Goal: Task Accomplishment & Management: Use online tool/utility

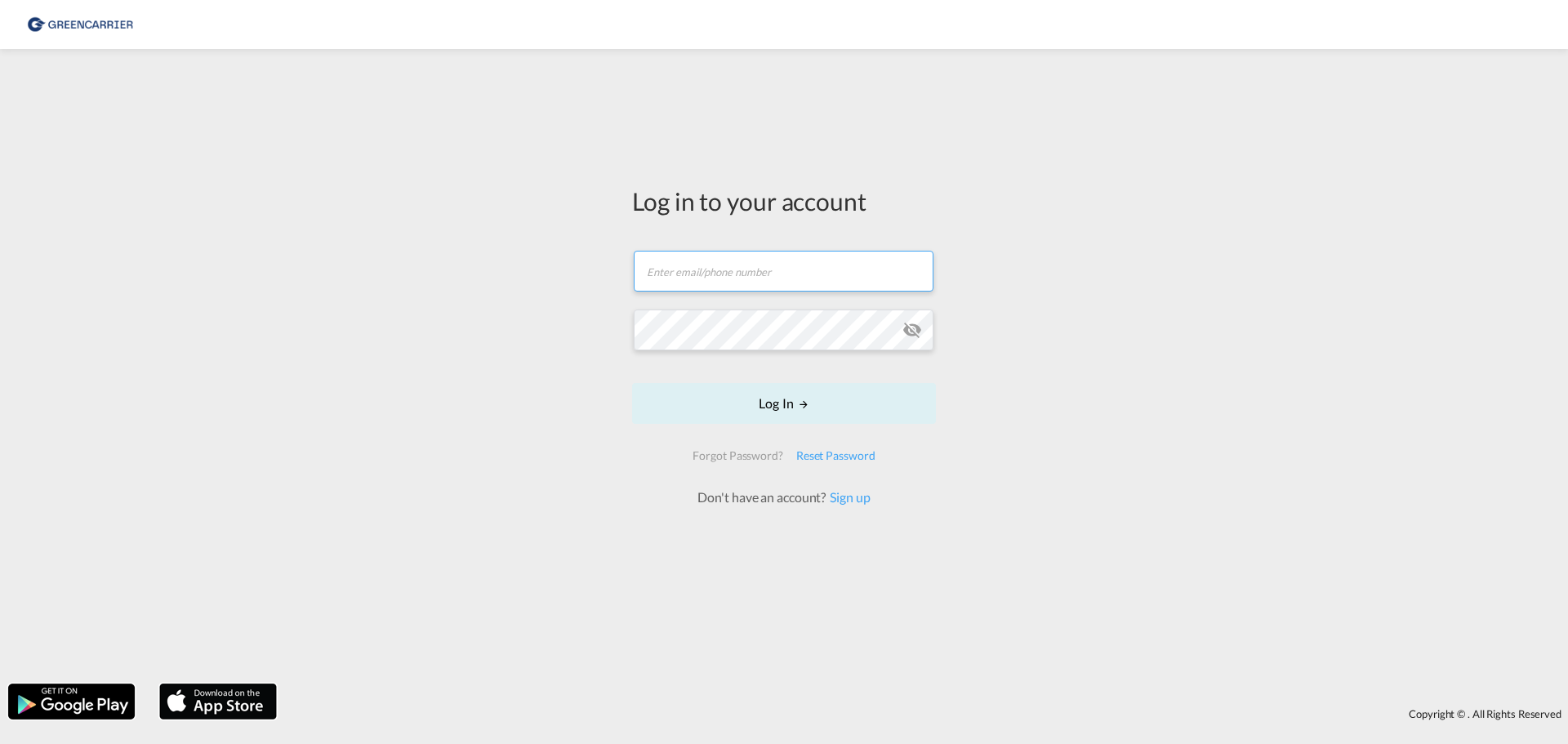
click at [764, 282] on input "text" at bounding box center [784, 271] width 300 height 41
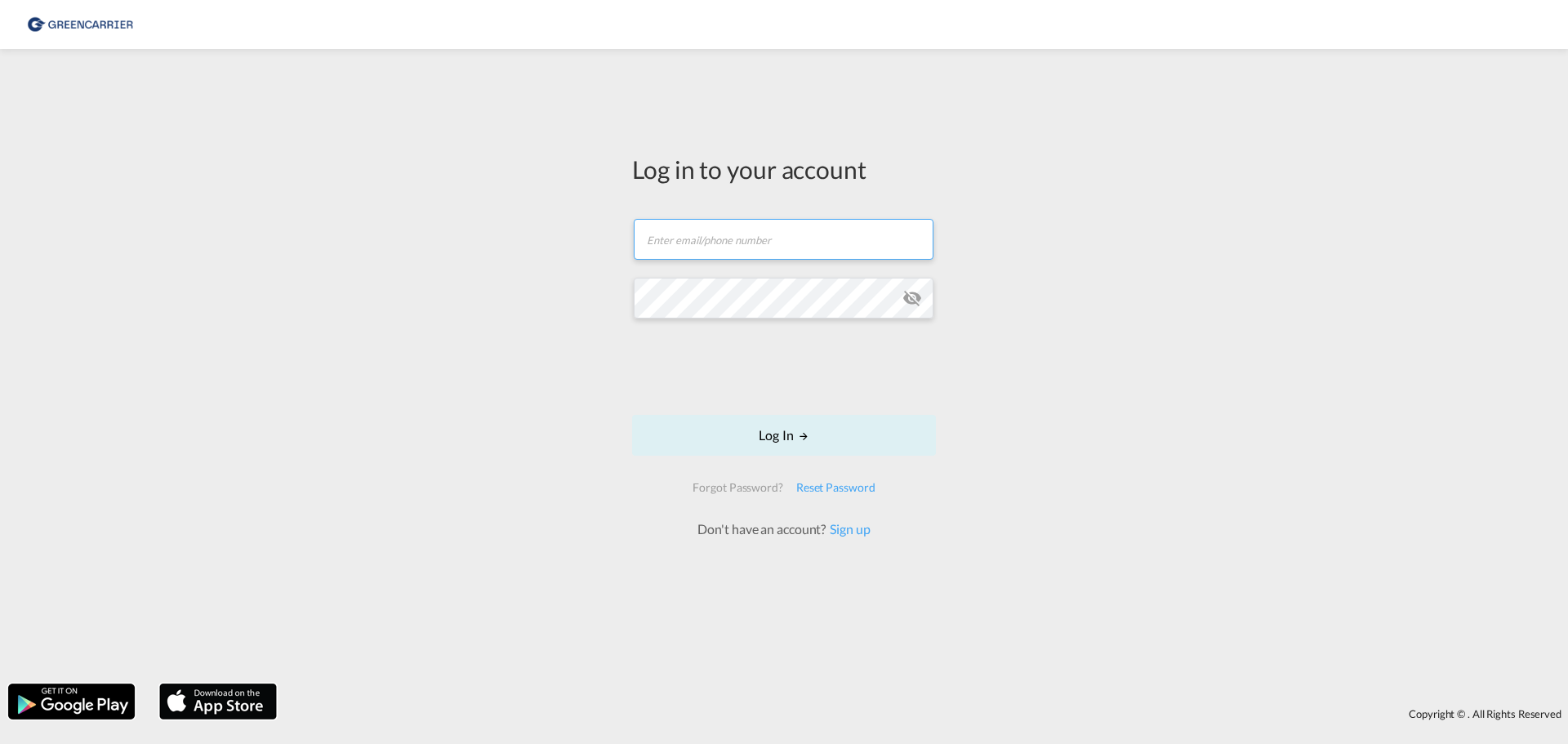
click at [705, 232] on input "text" at bounding box center [784, 238] width 300 height 41
type input "[PERSON_NAME][EMAIL_ADDRESS][PERSON_NAME][DOMAIN_NAME]"
click at [632, 414] on button "Log In" at bounding box center [784, 434] width 304 height 41
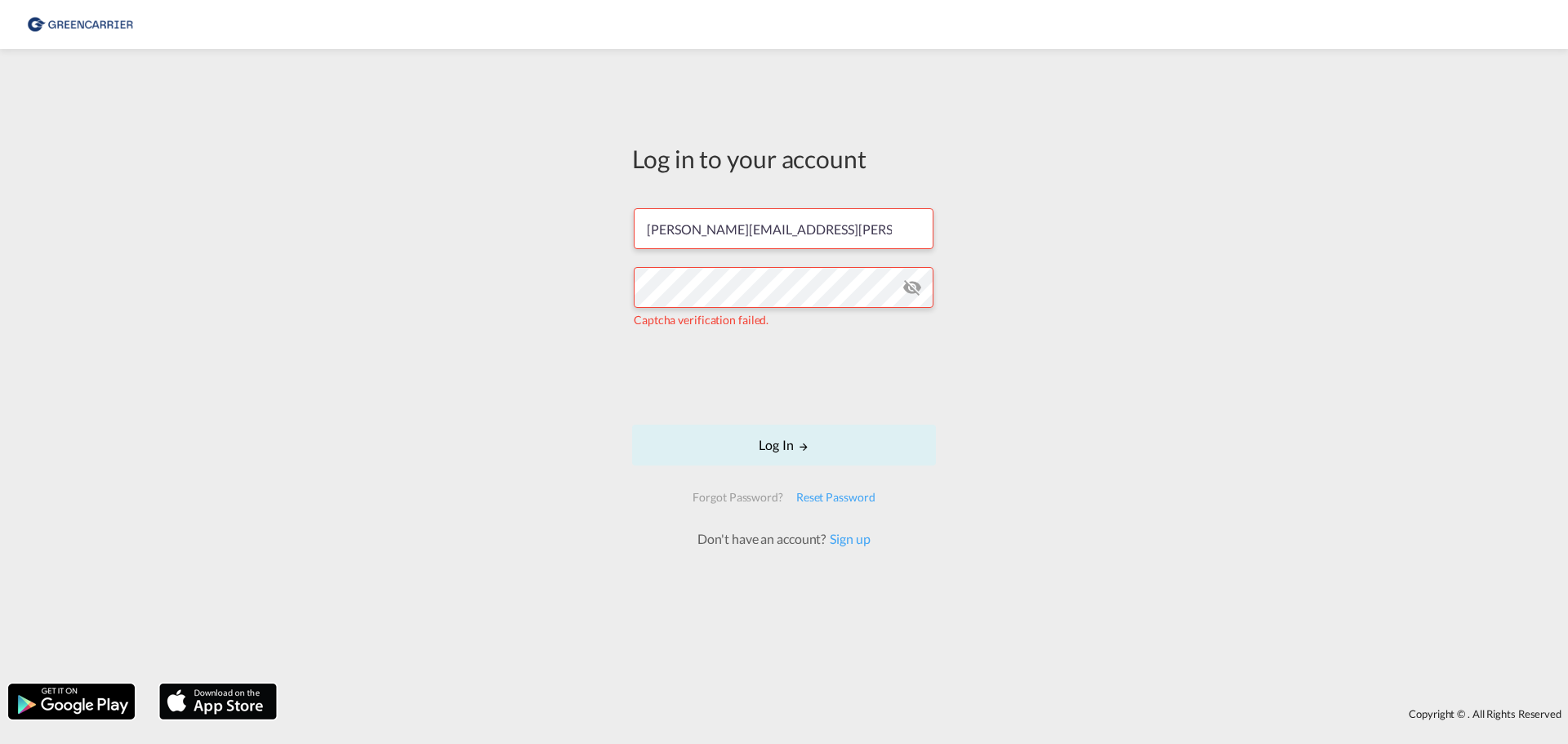
click at [914, 287] on md-icon "icon-eye-off" at bounding box center [912, 287] width 20 height 20
click at [914, 288] on md-icon "icon-eye-off" at bounding box center [912, 287] width 20 height 20
click at [219, 265] on div "Log in to your account [PERSON_NAME][EMAIL_ADDRESS][PERSON_NAME][DOMAIN_NAME] C…" at bounding box center [784, 366] width 1568 height 618
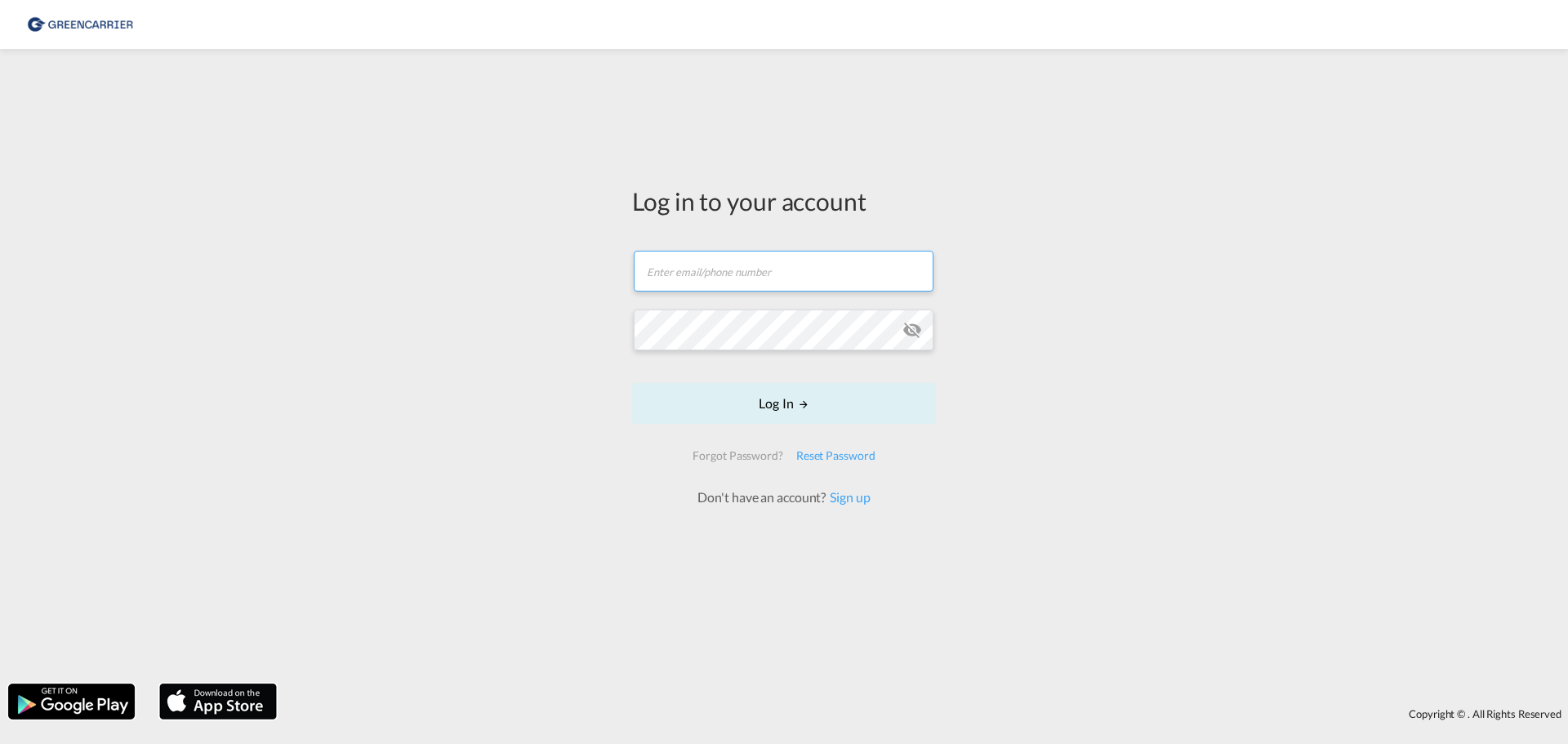
click at [712, 269] on input "text" at bounding box center [784, 271] width 300 height 41
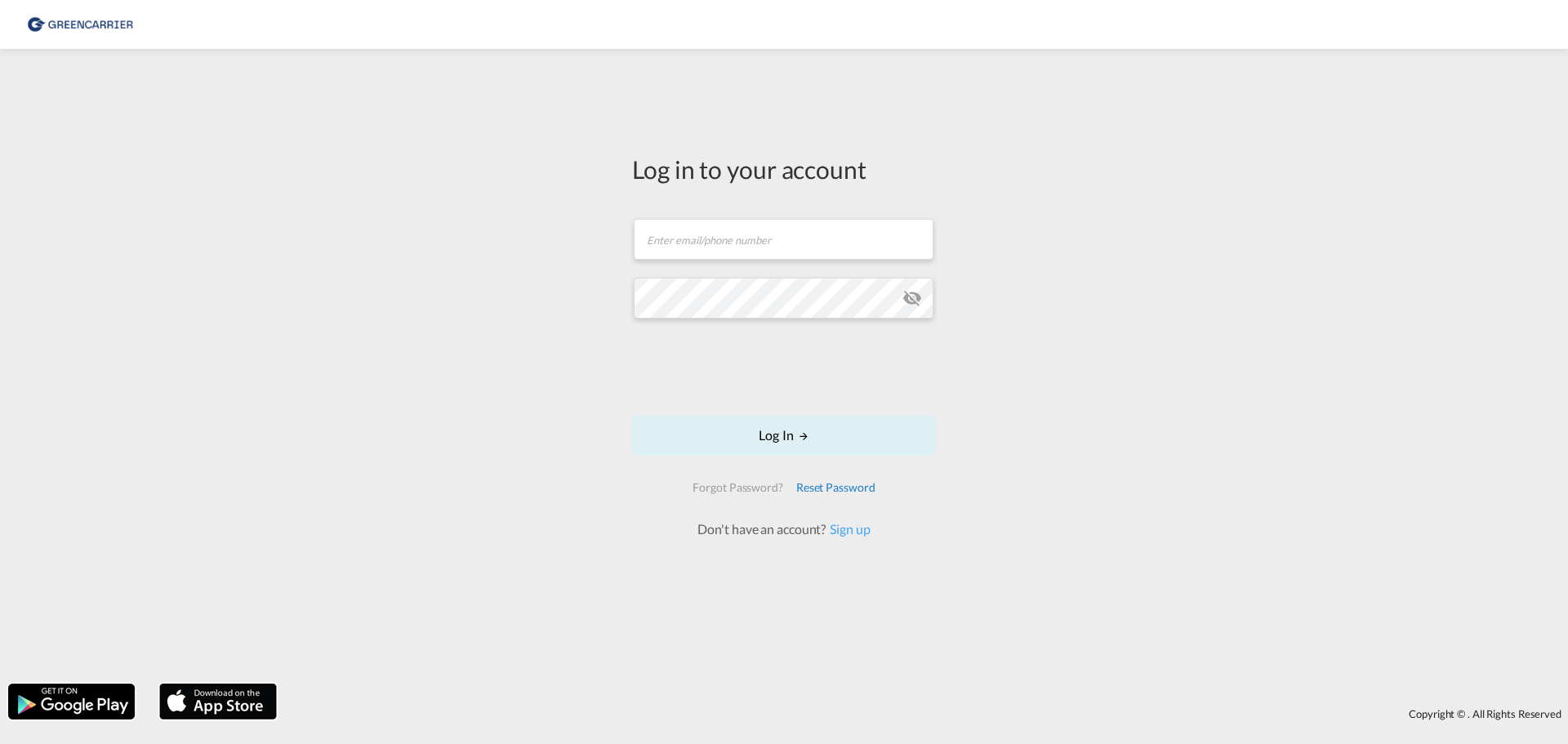
click at [844, 486] on div "Reset Password" at bounding box center [836, 487] width 92 height 29
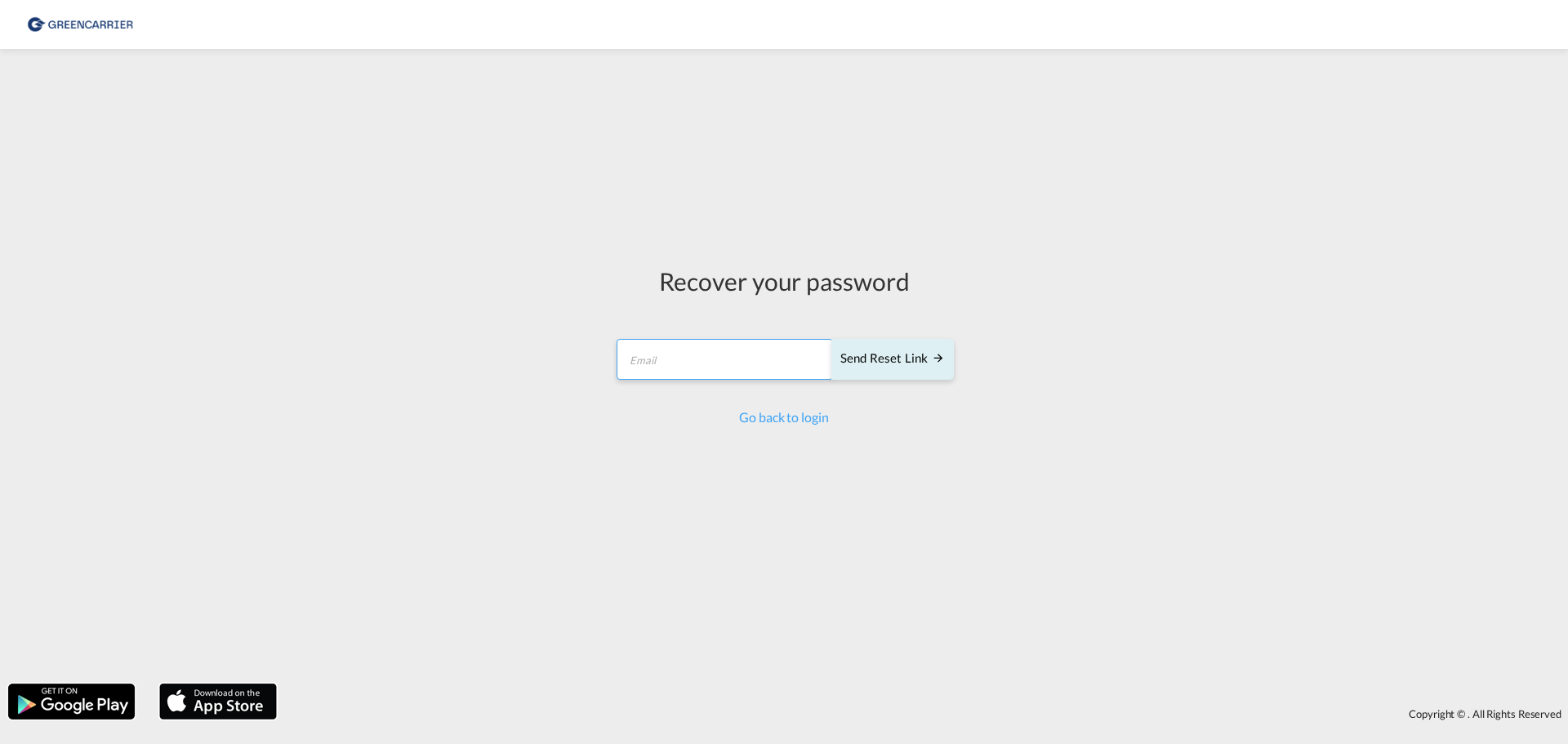
click at [677, 354] on input "email" at bounding box center [725, 359] width 217 height 41
type input "[PERSON_NAME][EMAIL_ADDRESS][PERSON_NAME][DOMAIN_NAME]"
click at [890, 364] on form "carl.brosen@greencarrier.com Send reset link Send reset link" at bounding box center [784, 361] width 340 height 77
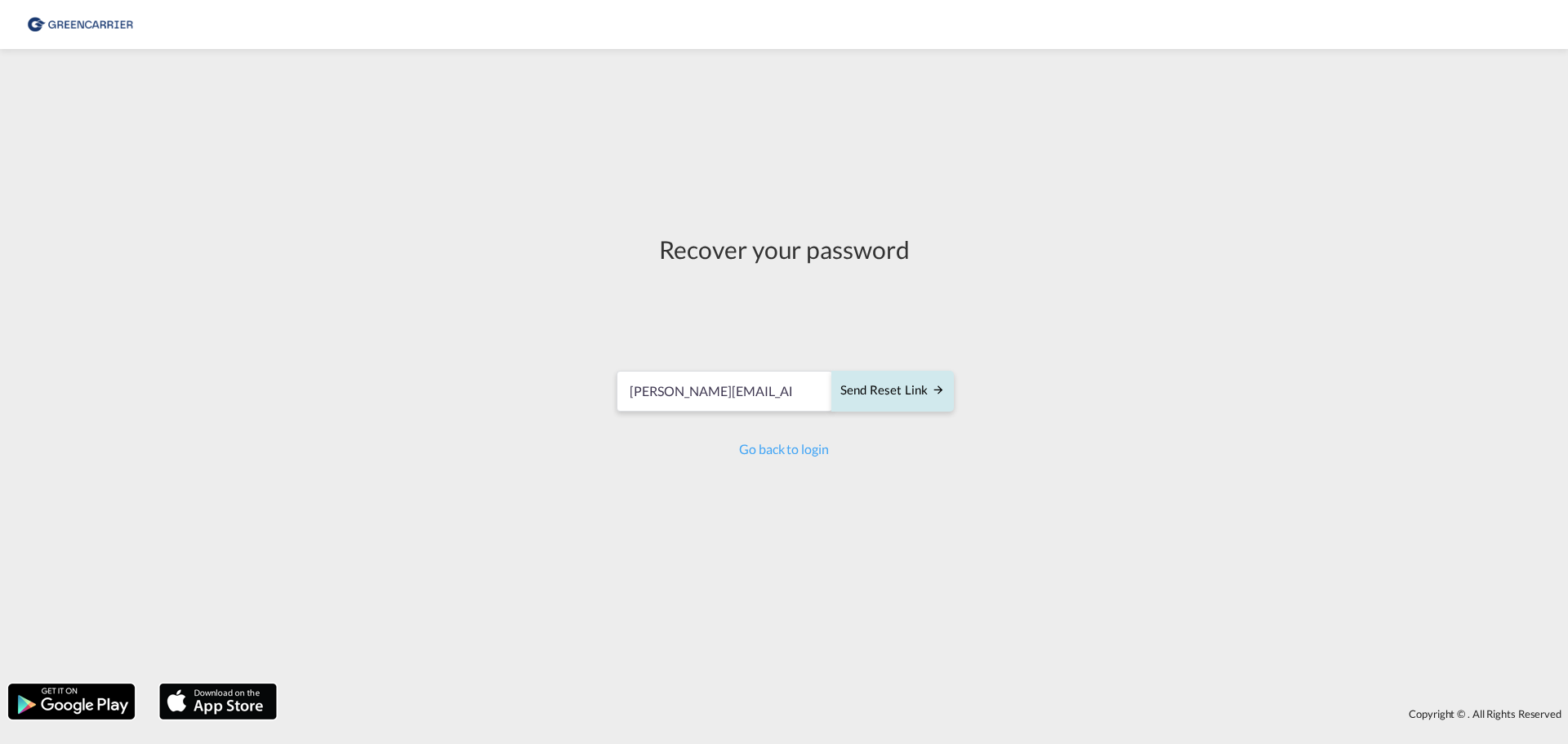
click at [886, 401] on div "Send reset link" at bounding box center [892, 391] width 105 height 19
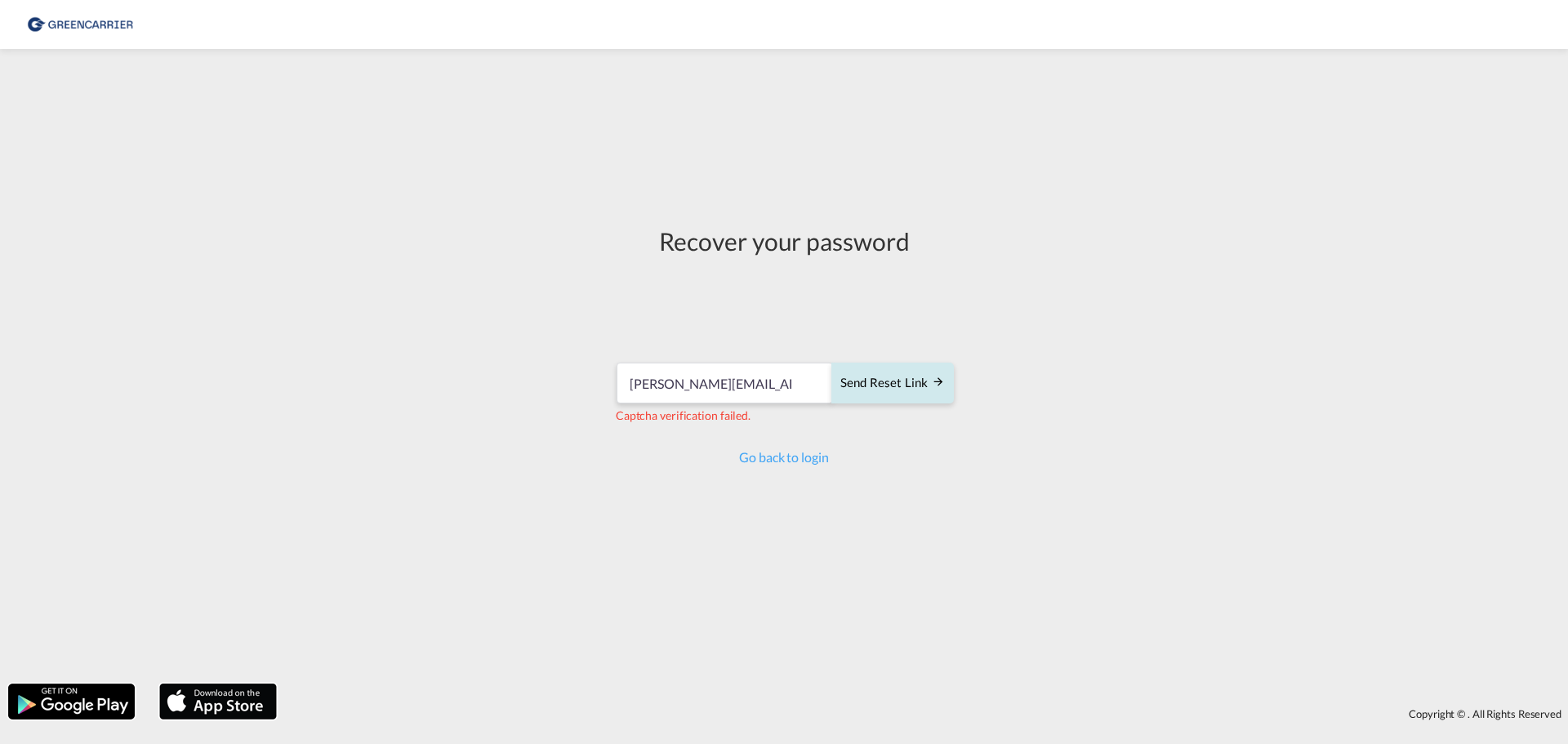
click at [880, 386] on div "Send reset link" at bounding box center [892, 383] width 105 height 19
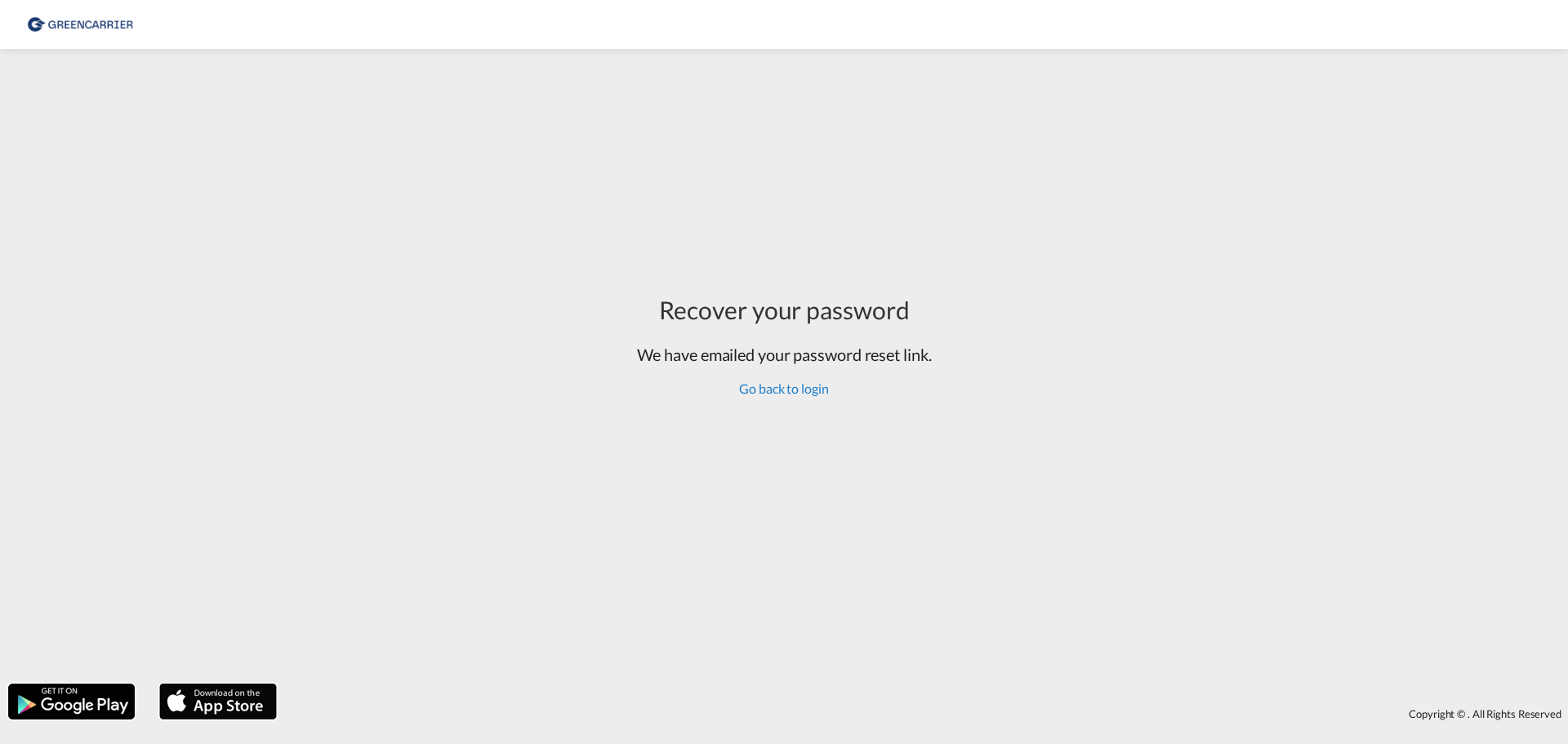
click at [780, 389] on link "Go back to login" at bounding box center [783, 388] width 89 height 16
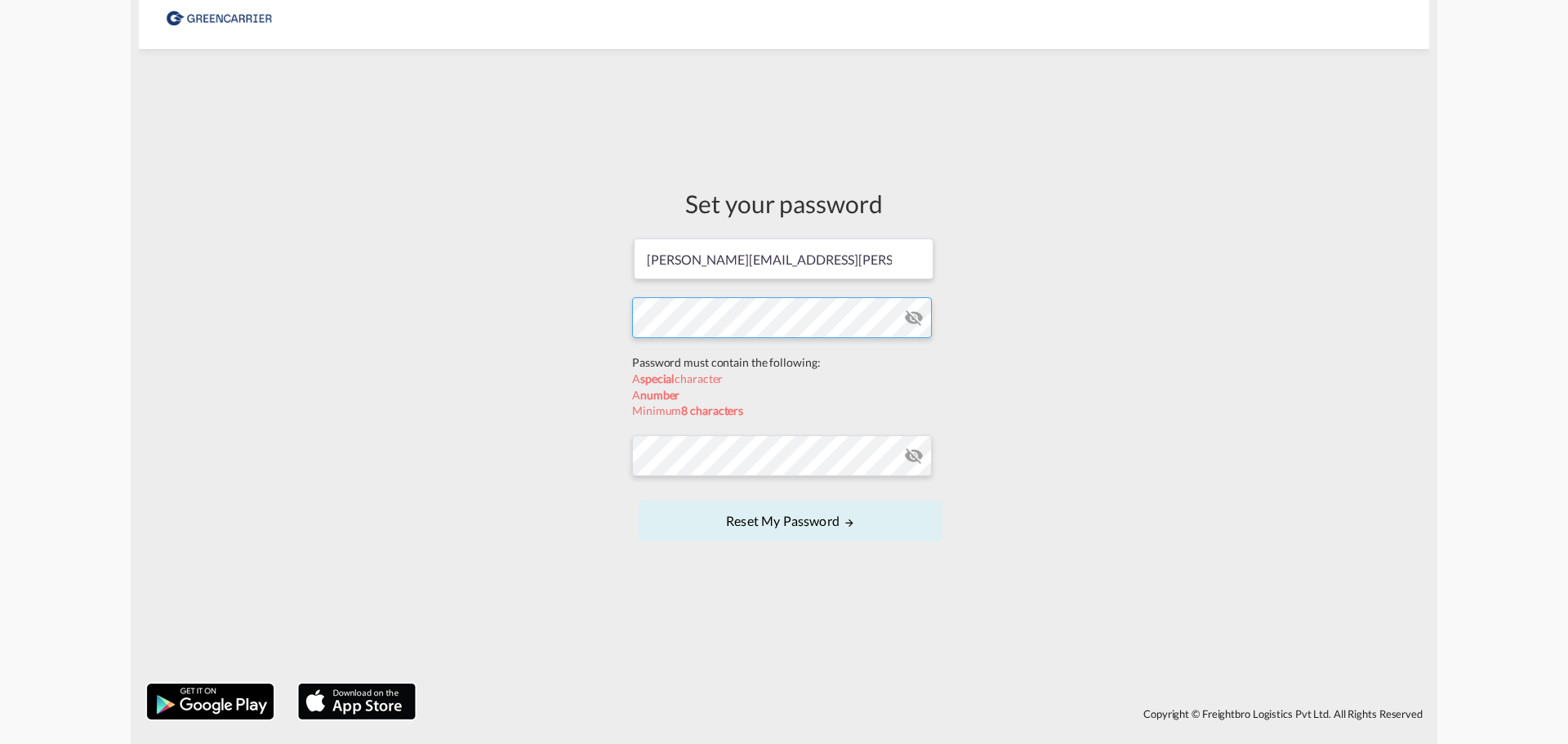
click at [728, 359] on form "[PERSON_NAME][EMAIL_ADDRESS][PERSON_NAME][DOMAIN_NAME] Password must contain th…" at bounding box center [784, 391] width 304 height 309
click at [702, 446] on form "[PERSON_NAME][EMAIL_ADDRESS][PERSON_NAME][DOMAIN_NAME] Password must contain th…" at bounding box center [784, 391] width 304 height 309
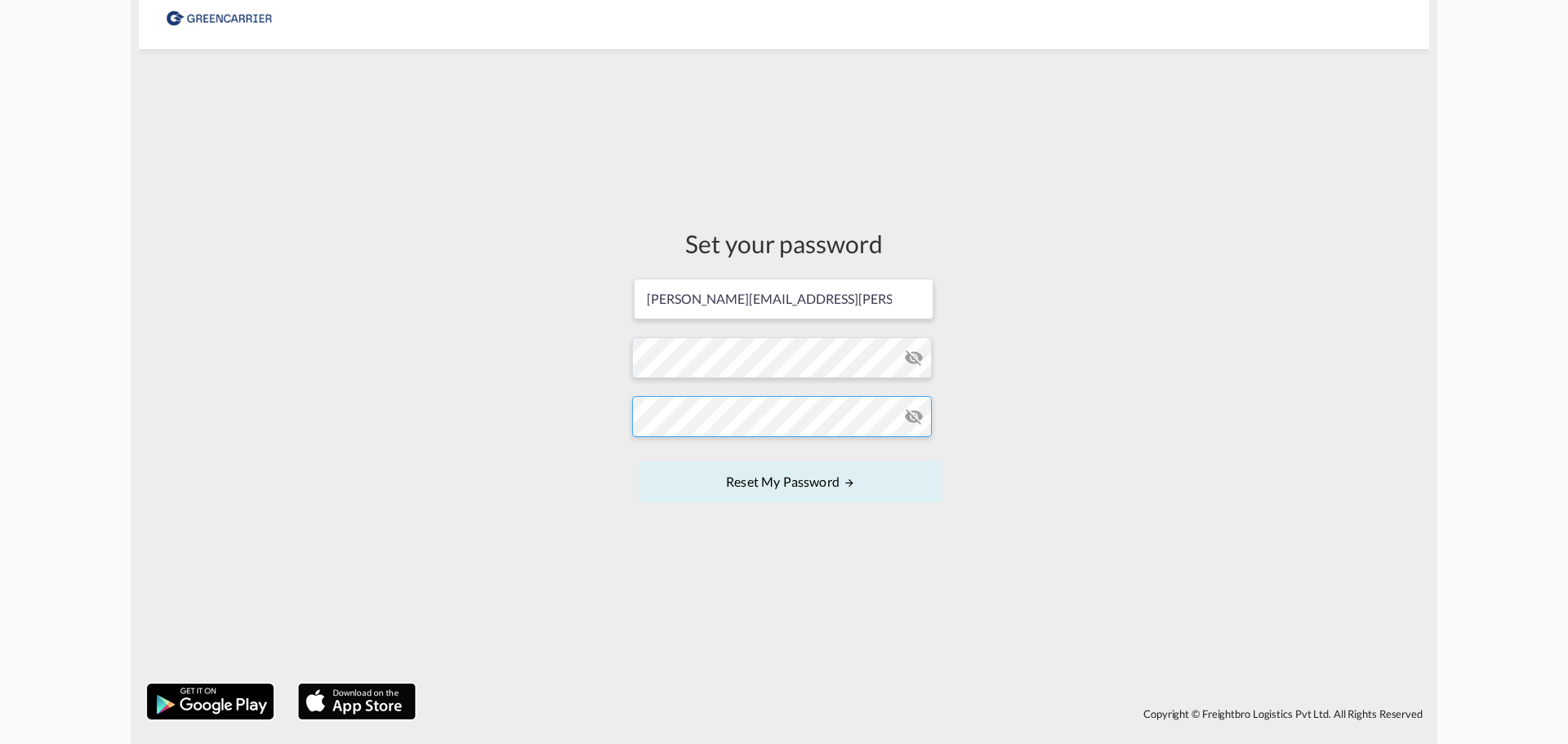
click at [639, 461] on button "Reset my password" at bounding box center [791, 481] width 304 height 41
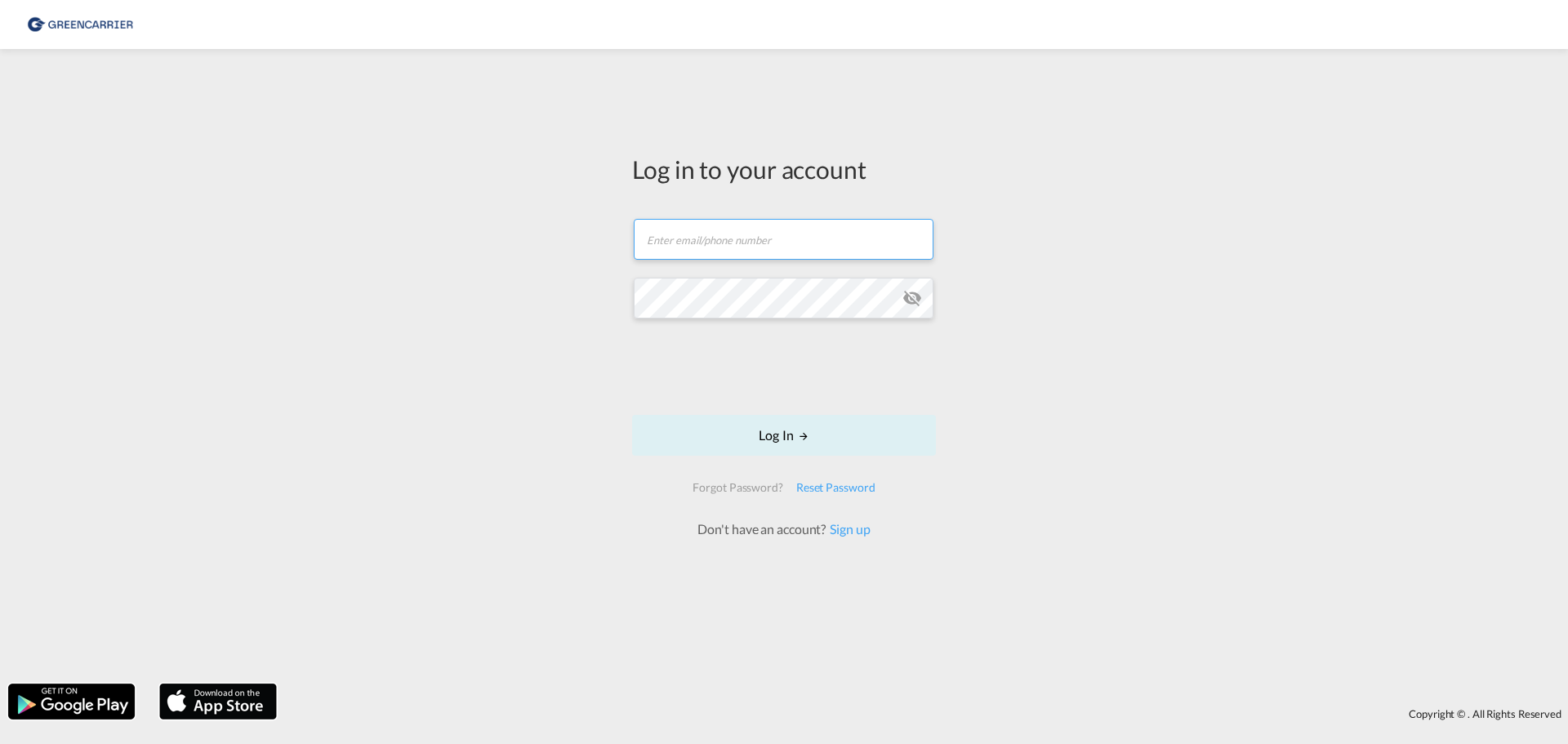
click at [699, 254] on input "text" at bounding box center [784, 238] width 300 height 41
type input "[PERSON_NAME][EMAIL_ADDRESS][PERSON_NAME][DOMAIN_NAME]"
click at [798, 432] on md-icon "LOGIN" at bounding box center [803, 435] width 11 height 11
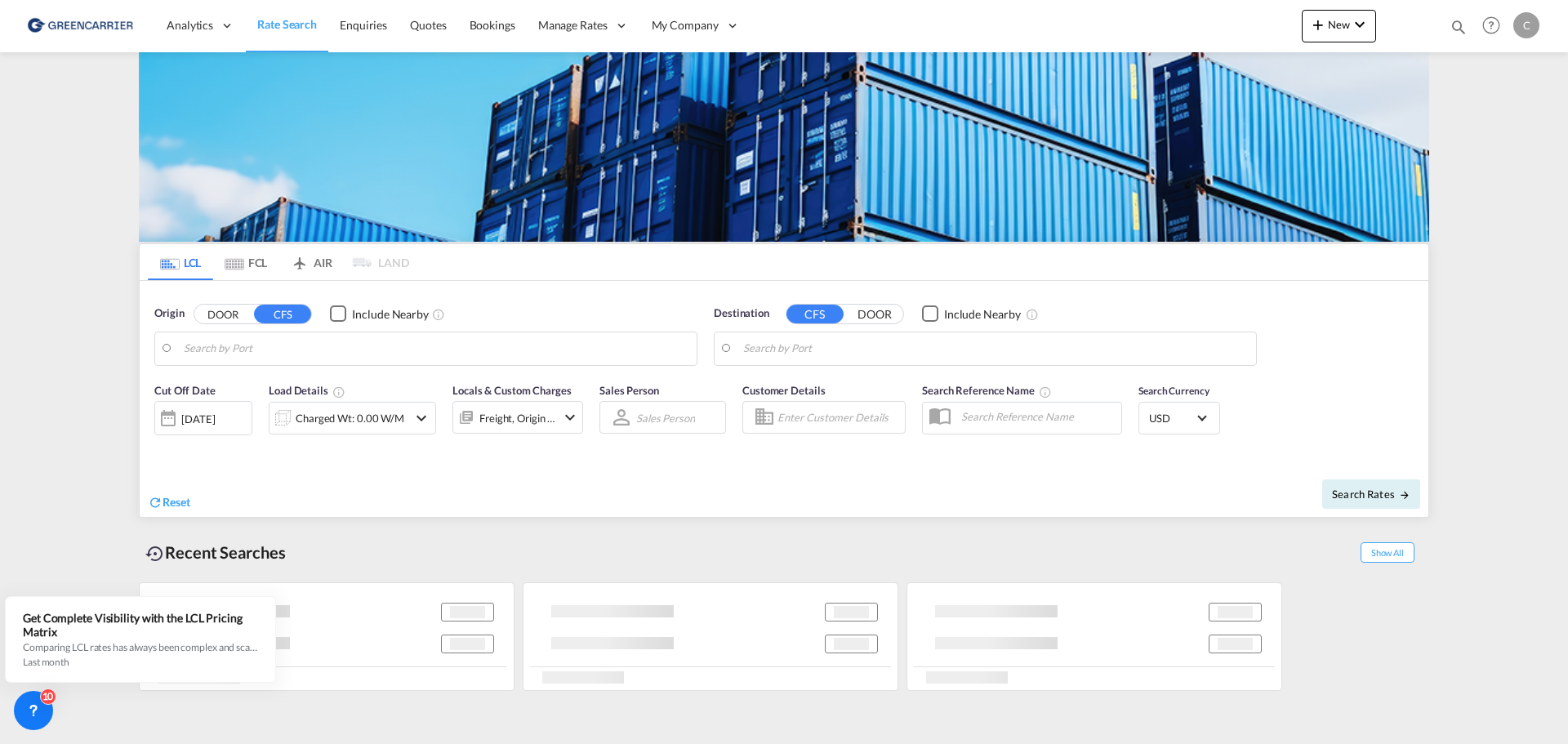
type input "Hong Kong, HKHKG"
type input "Aarhus, DKAAR"
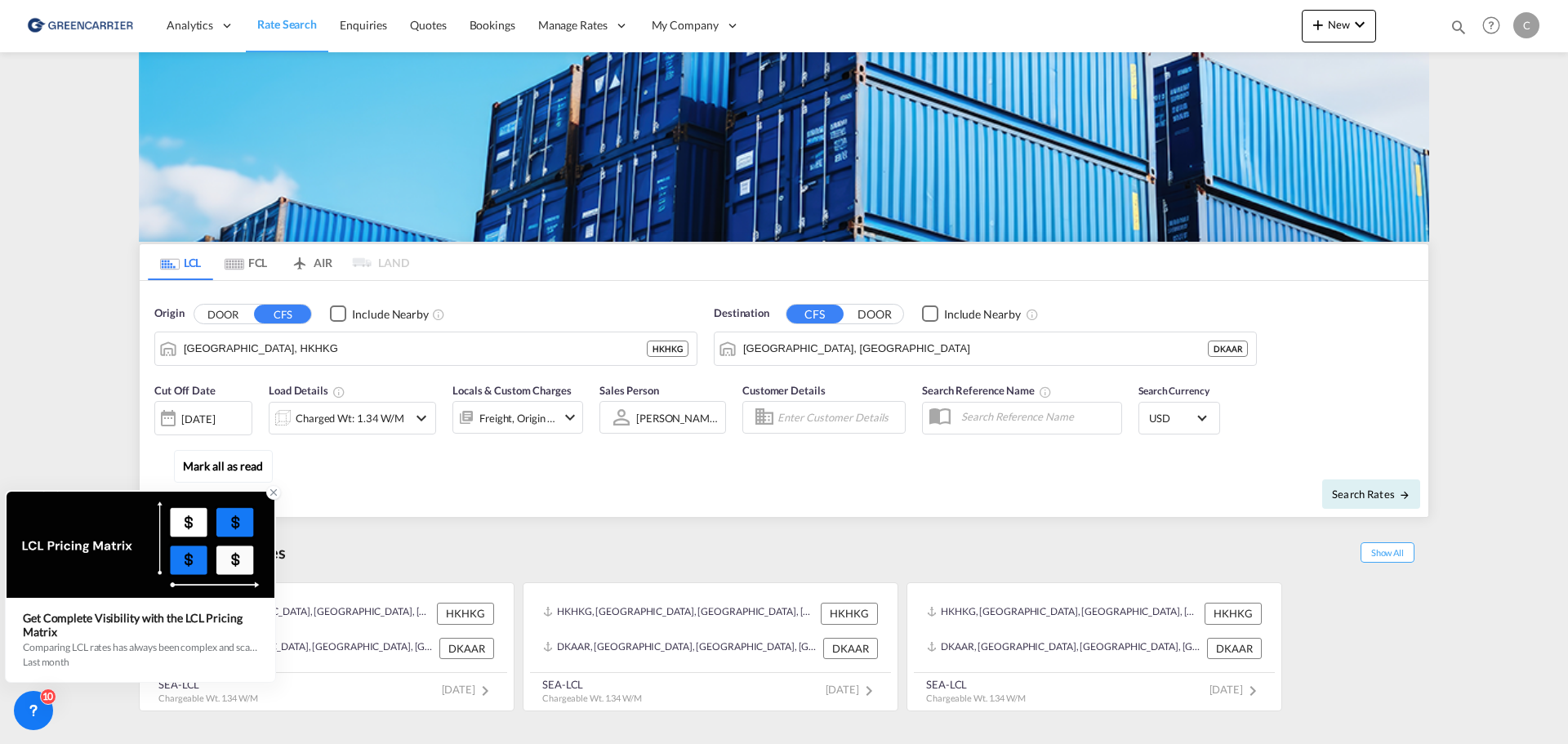
click at [270, 493] on icon at bounding box center [273, 492] width 11 height 11
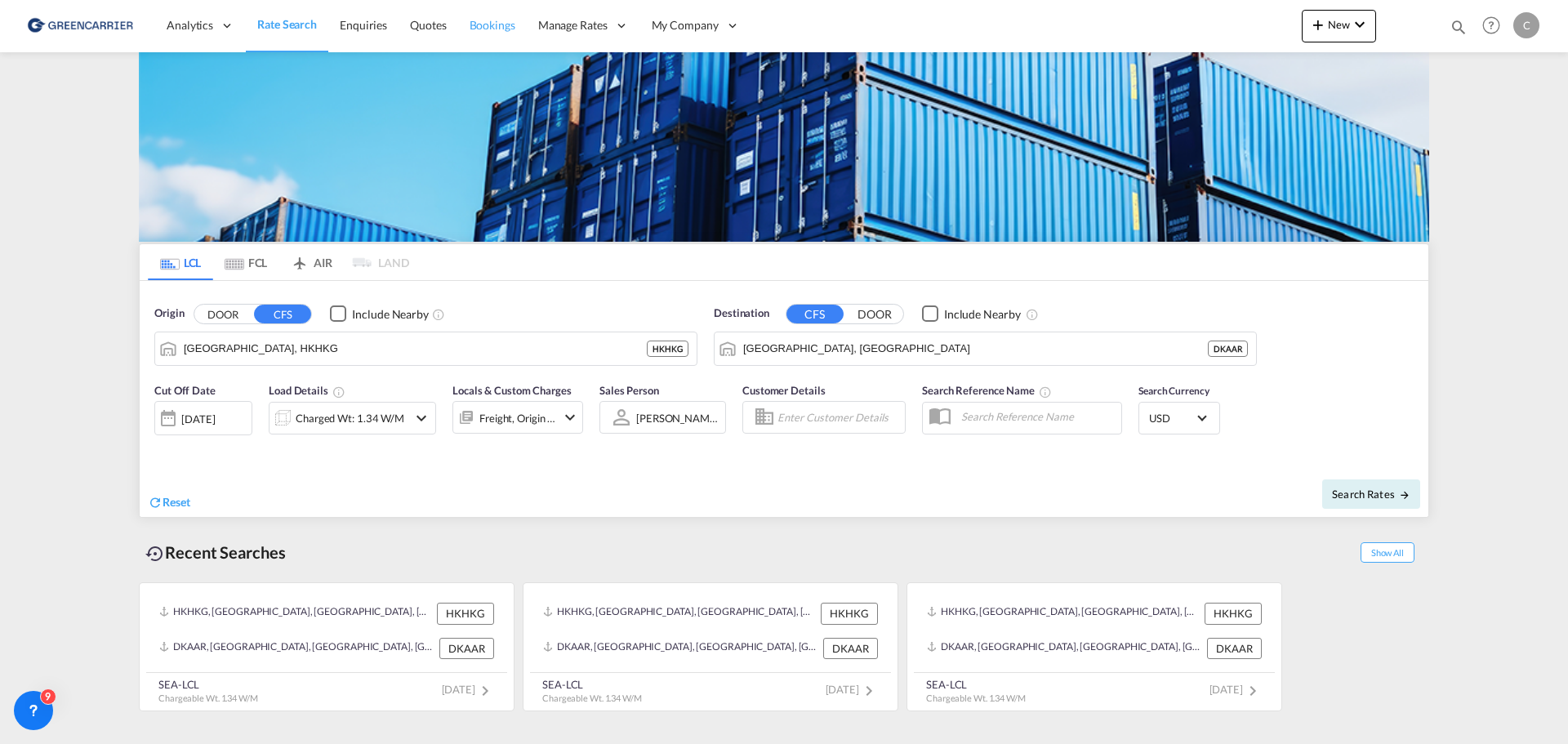
click at [477, 24] on span "Bookings" at bounding box center [493, 25] width 46 height 14
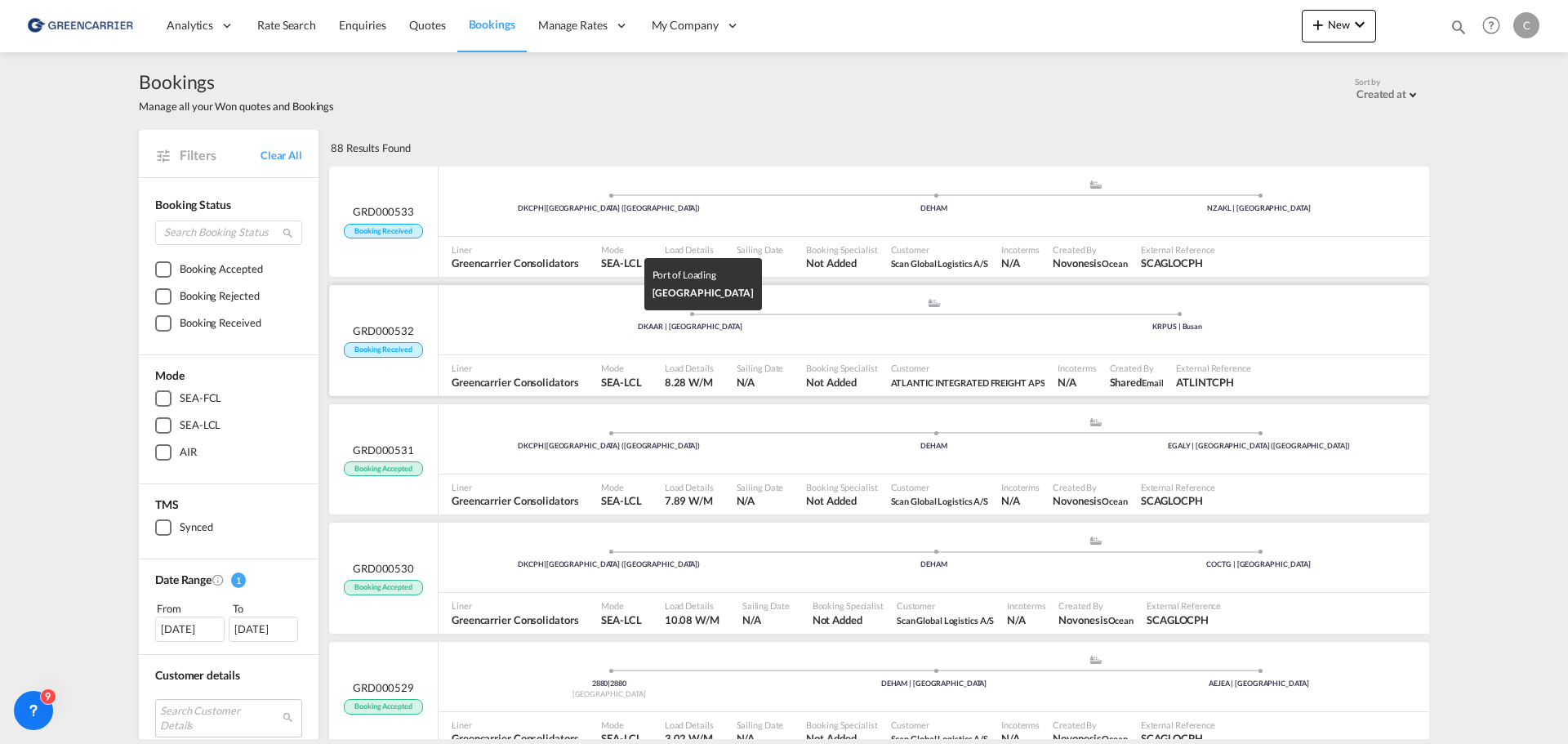
click at [569, 329] on div "DKAAR | Aarhus" at bounding box center [690, 327] width 487 height 10
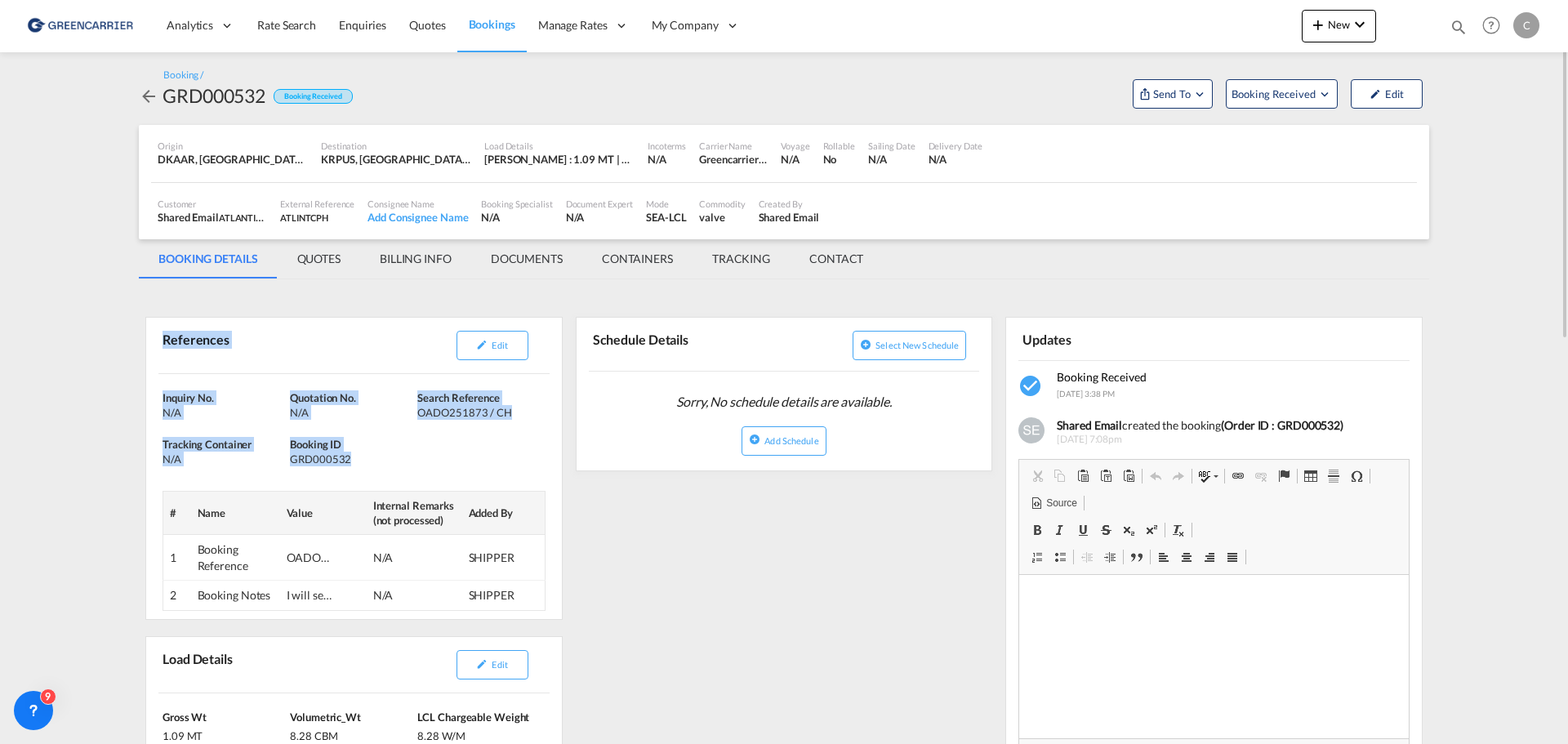
drag, startPoint x: 630, startPoint y: 612, endPoint x: 127, endPoint y: 297, distance: 593.5
click at [127, 297] on md-content "Analytics Reports Dashboard Rate Search Enquiries Quotes Bookings" at bounding box center [784, 372] width 1568 height 744
click at [116, 311] on md-content "Analytics Reports Dashboard Rate Search Enquiries Quotes Bookings" at bounding box center [784, 372] width 1568 height 744
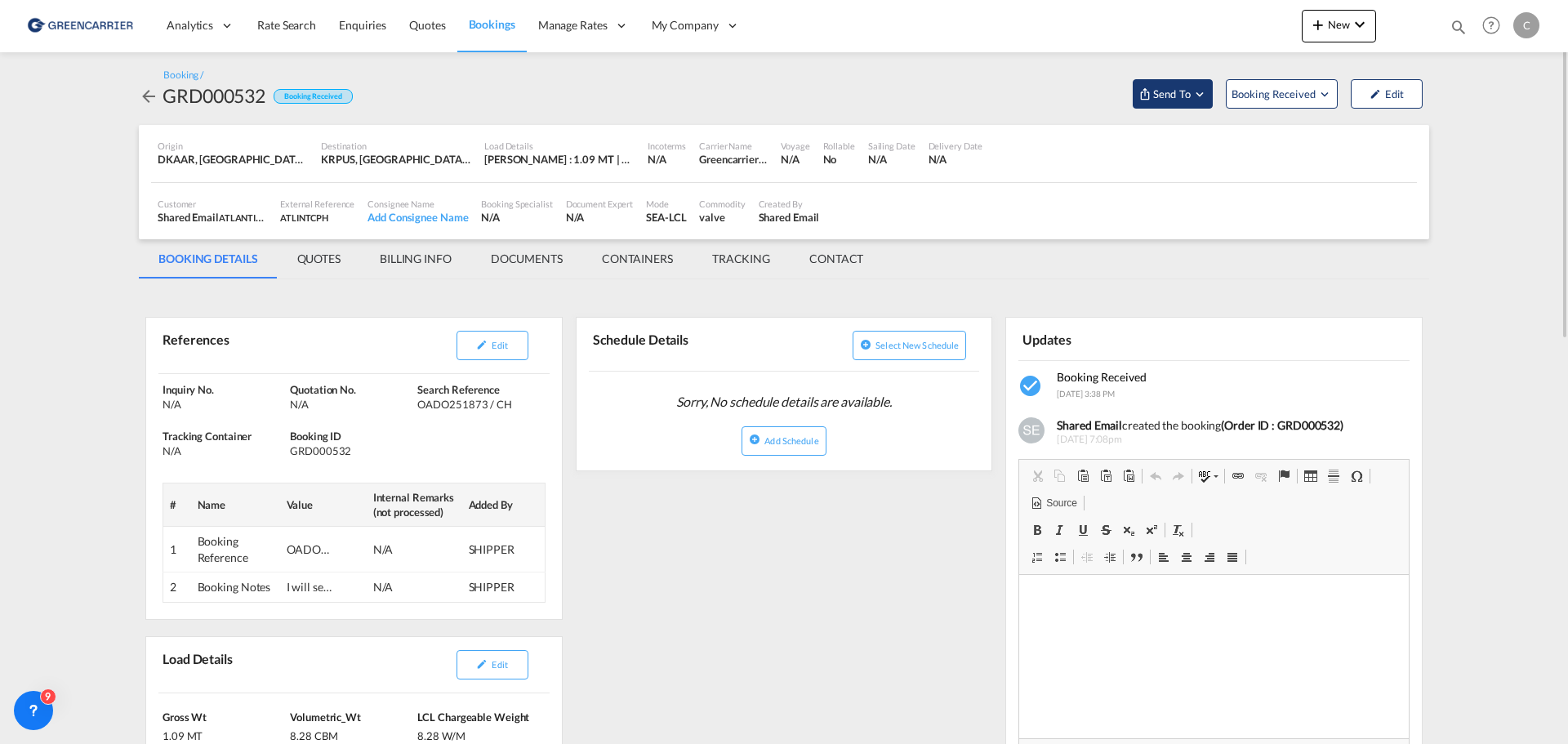
click at [1169, 96] on span "Send To" at bounding box center [1172, 94] width 41 height 16
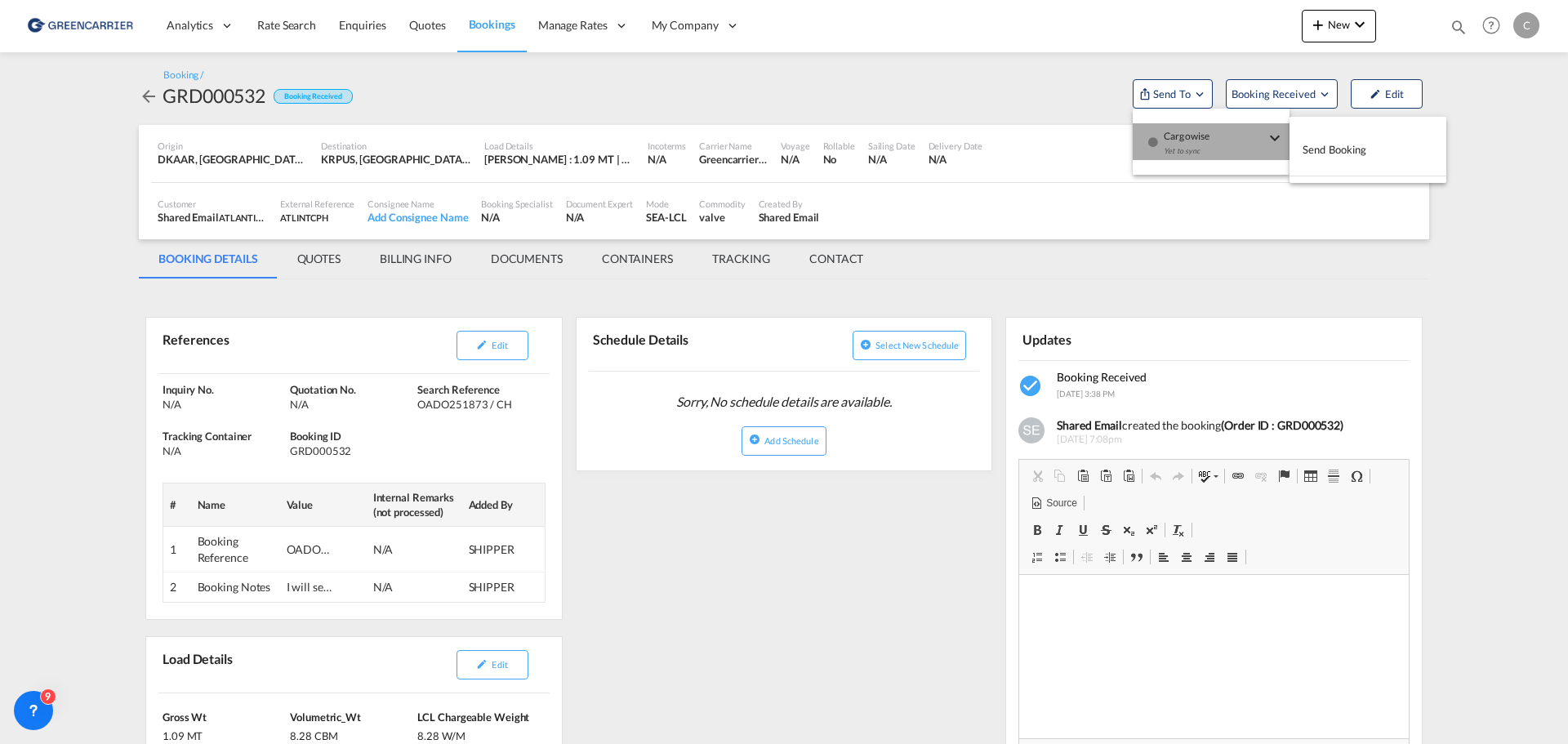
click at [1201, 145] on div "Yet to sync" at bounding box center [1214, 155] width 101 height 35
click at [1366, 147] on span "Send Booking" at bounding box center [1335, 149] width 64 height 26
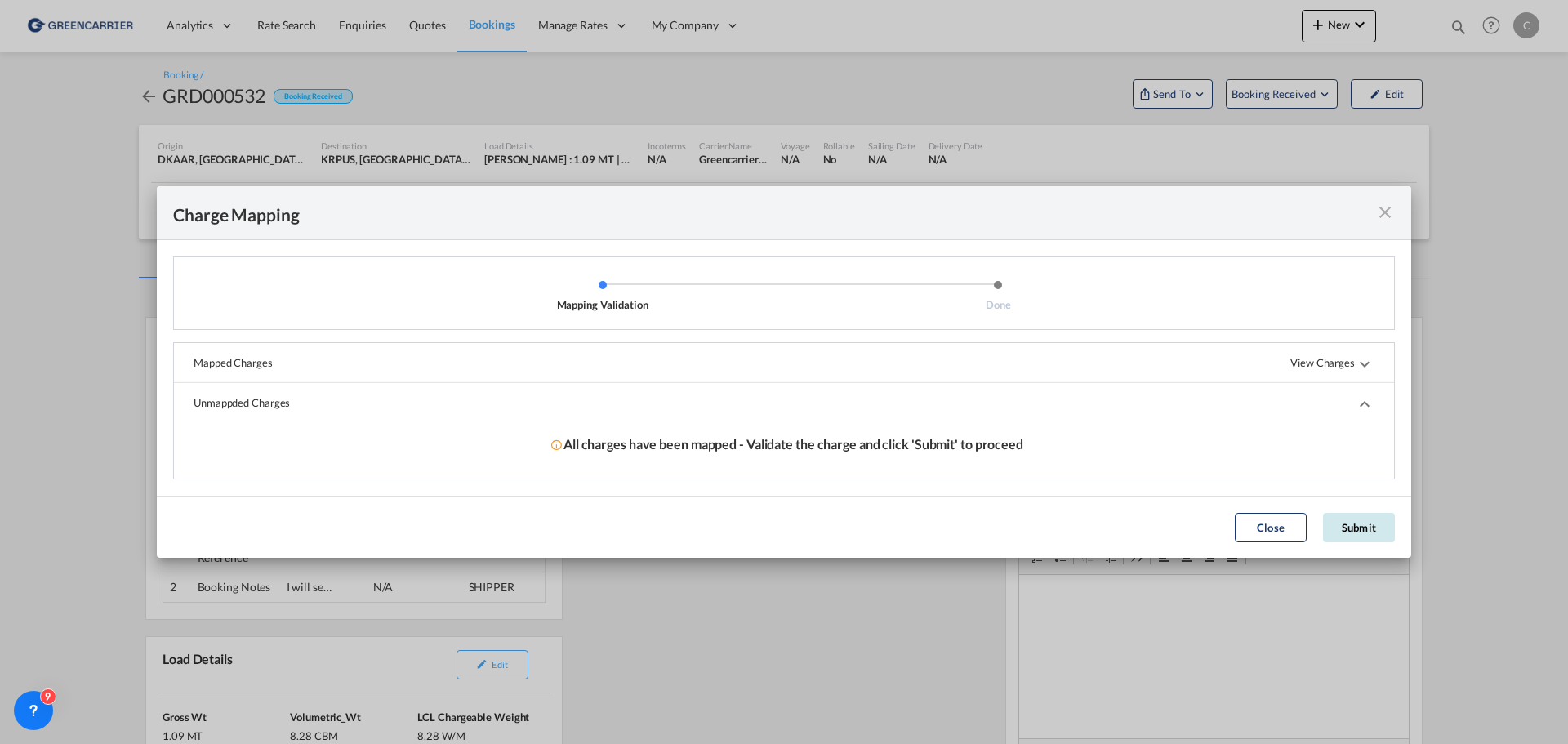
click at [1357, 526] on button "Submit" at bounding box center [1359, 527] width 72 height 29
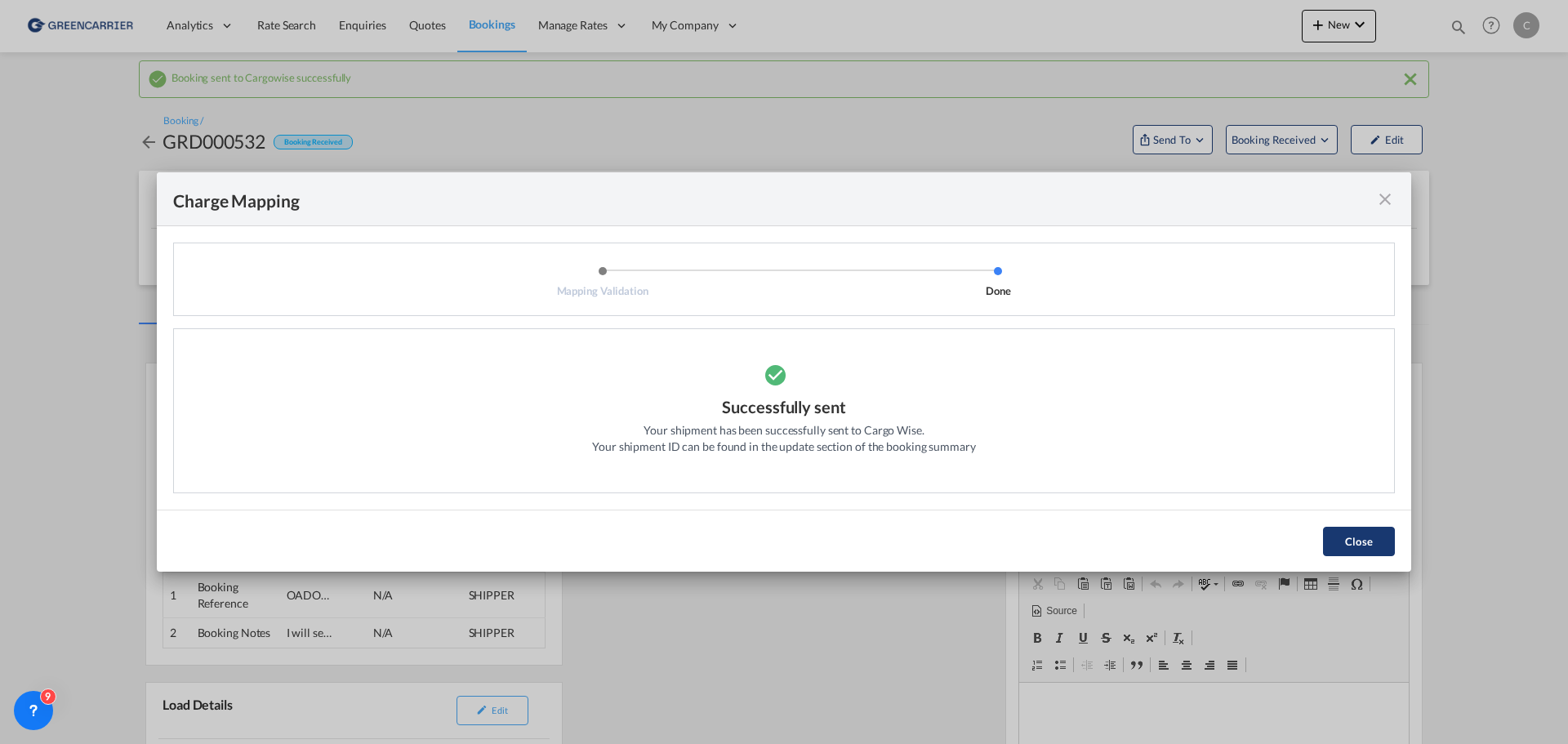
click at [1370, 547] on button "Close" at bounding box center [1359, 541] width 72 height 29
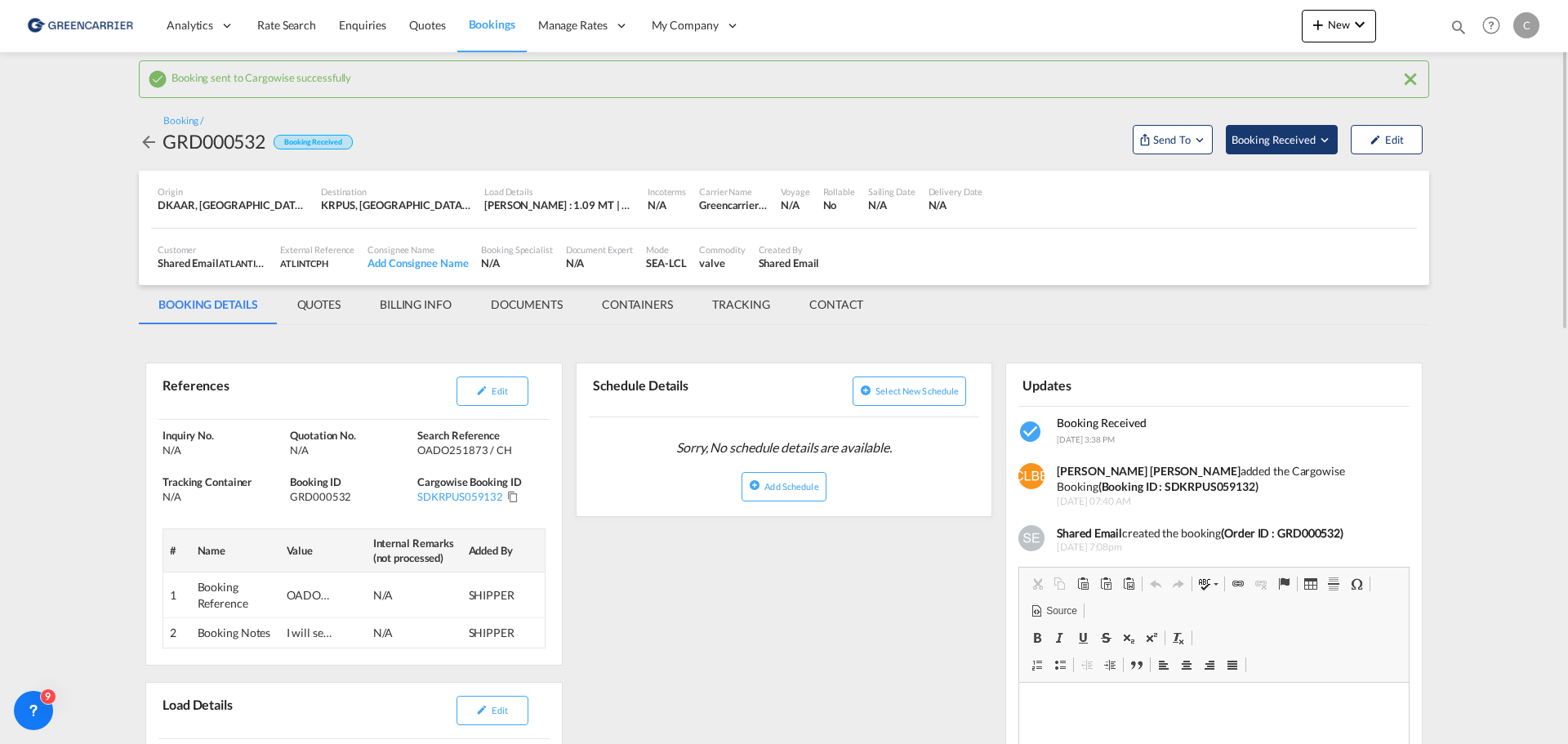
click at [1278, 146] on span "Booking Received" at bounding box center [1274, 140] width 86 height 16
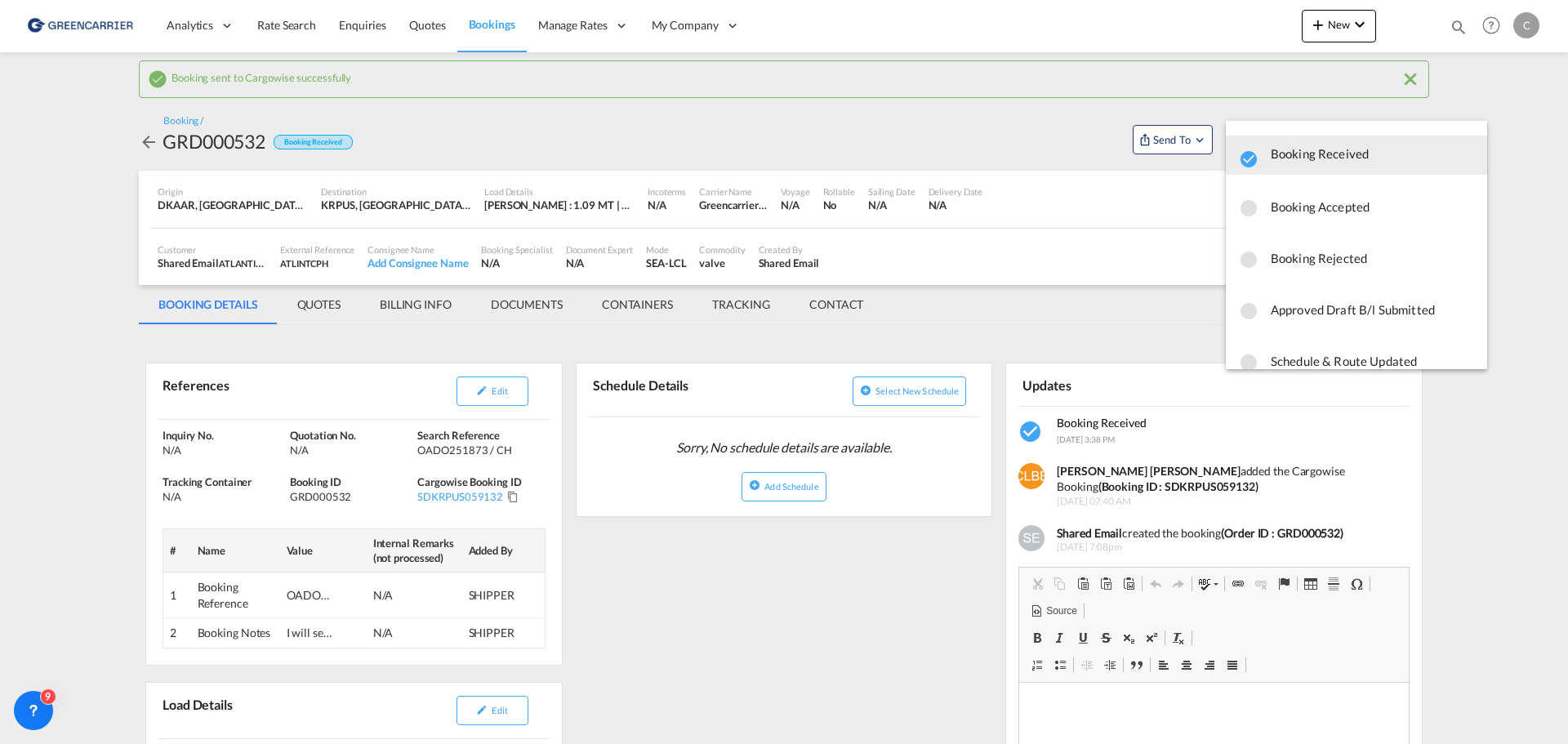
click at [1030, 330] on md-backdrop at bounding box center [784, 372] width 1568 height 744
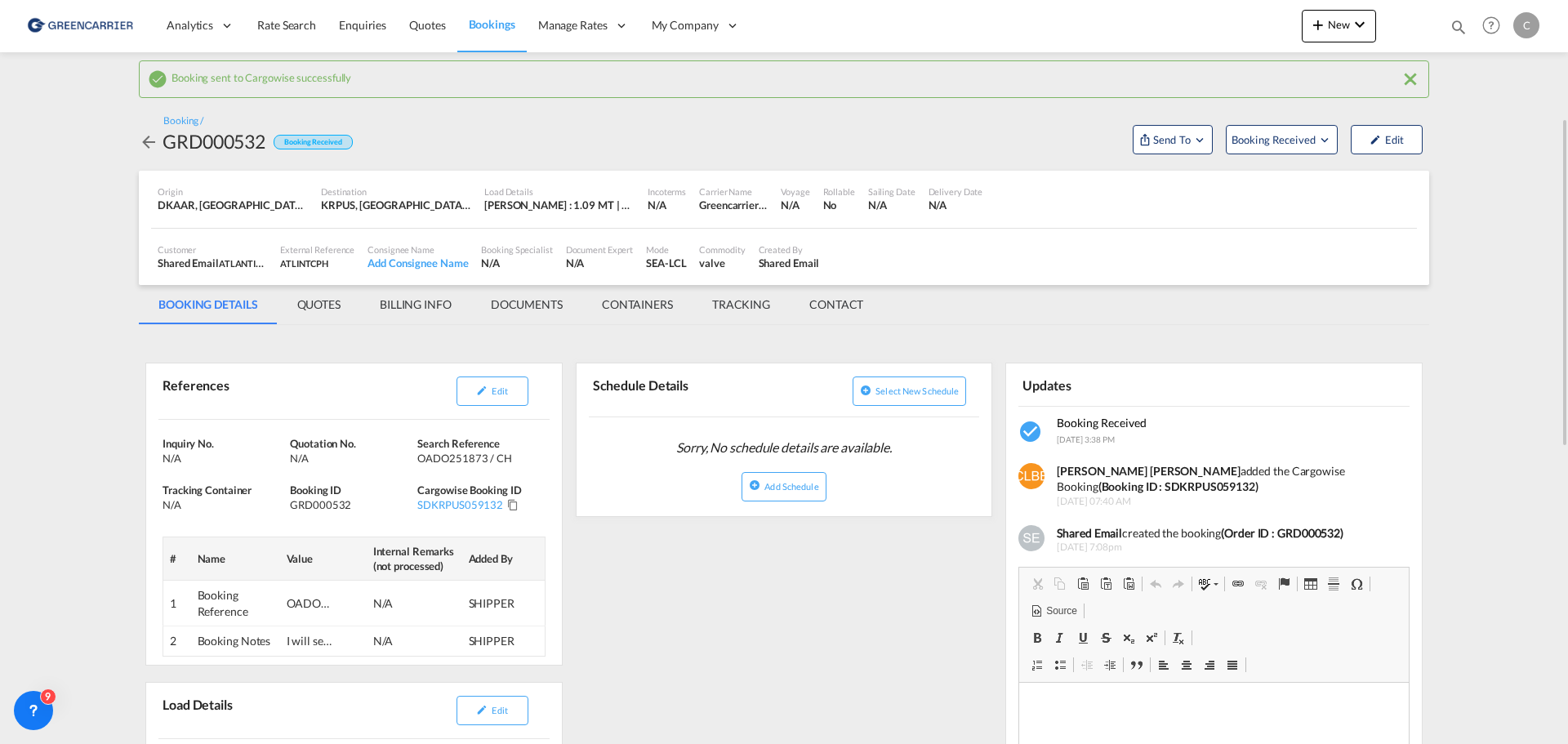
scroll to position [82, 0]
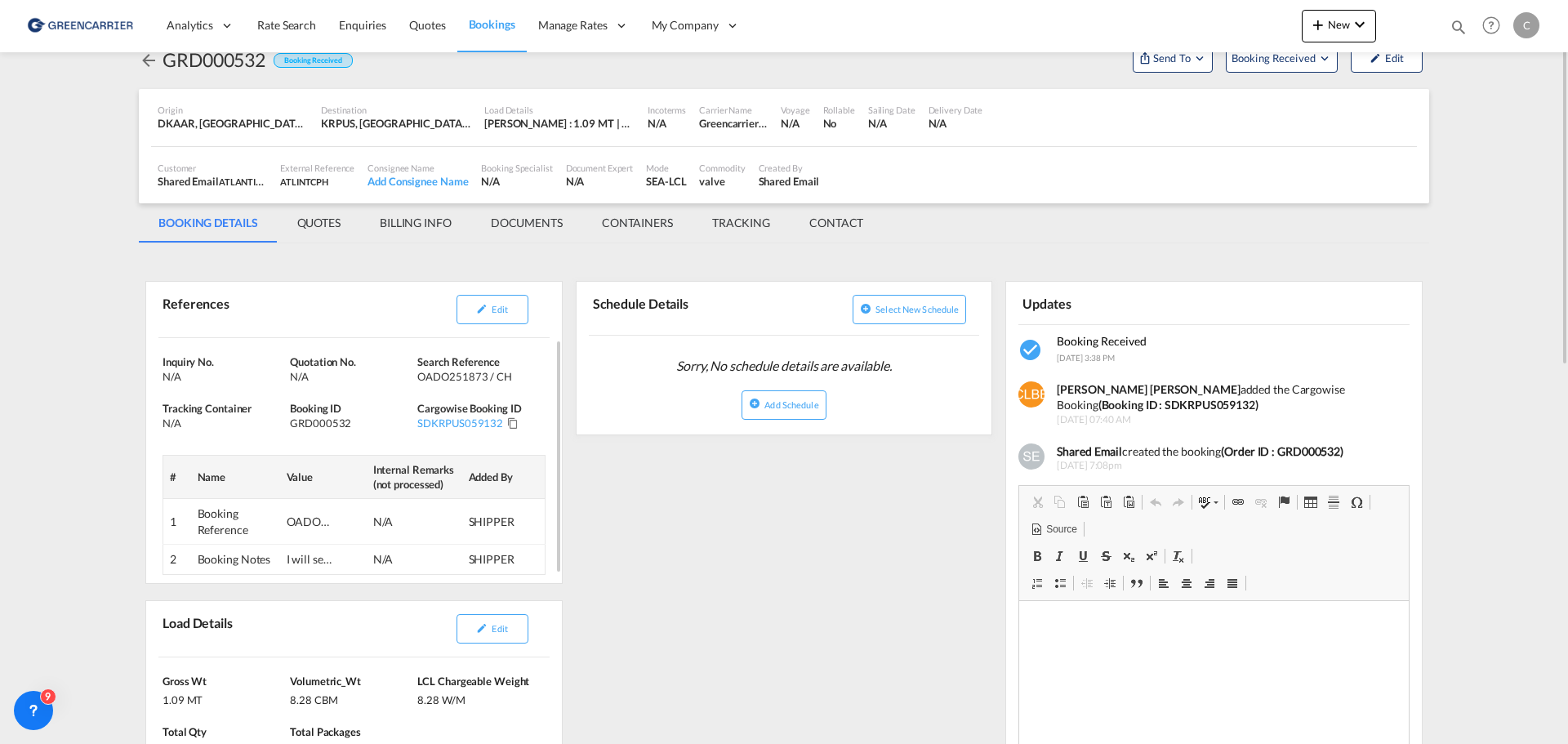
click at [307, 425] on div "GRD000532" at bounding box center [351, 422] width 123 height 15
copy div "GRD000532"
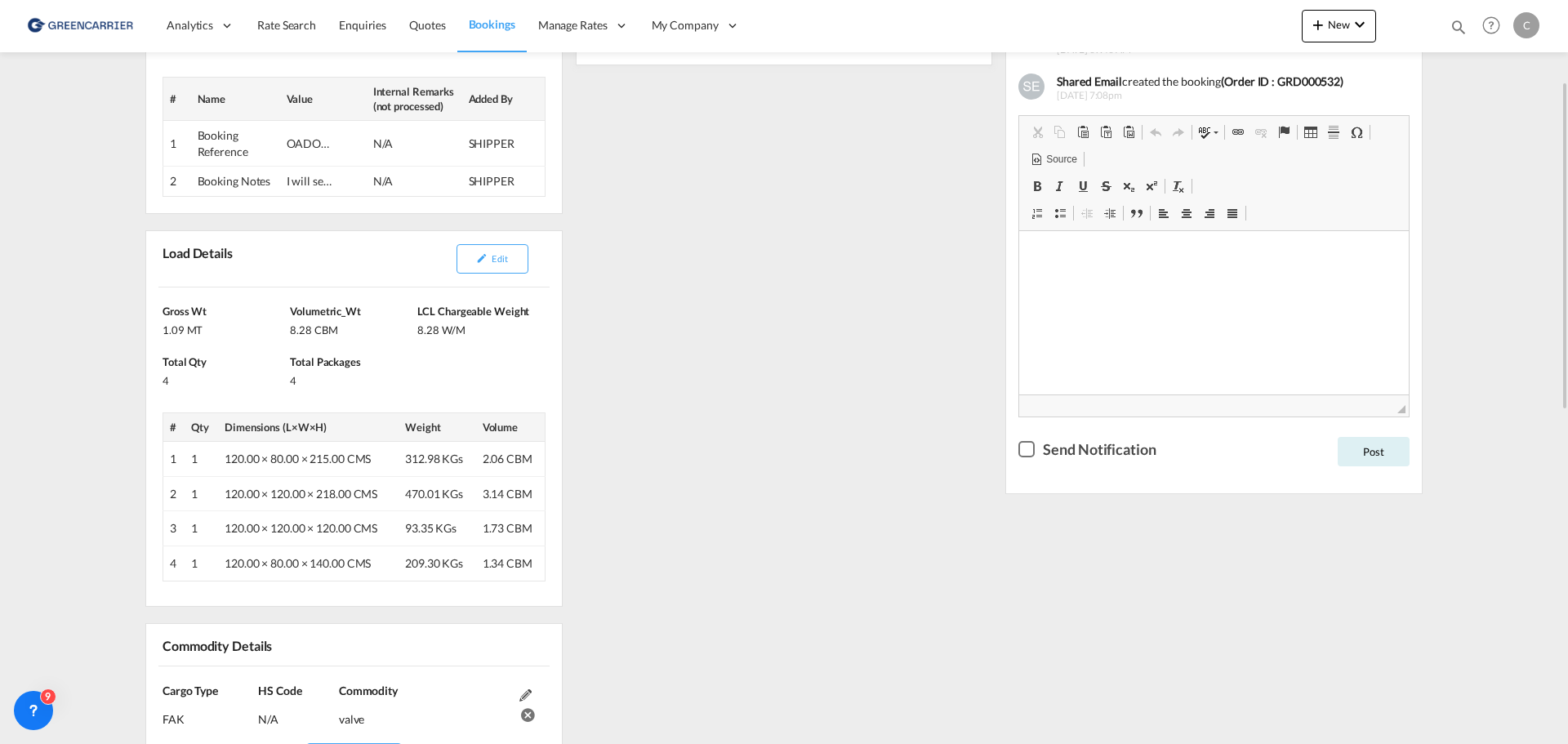
scroll to position [206, 0]
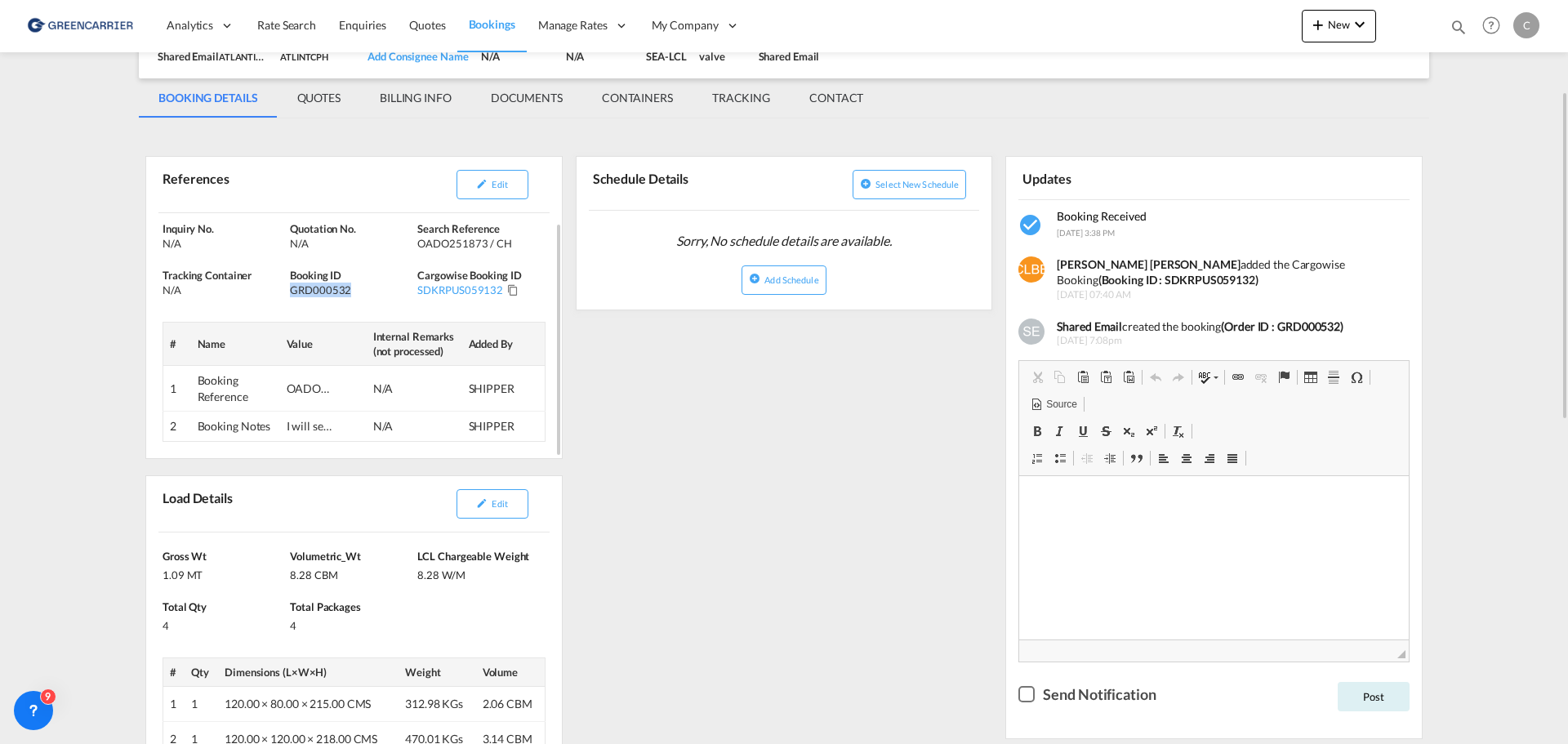
click at [302, 394] on div "OADO251873 / CH" at bounding box center [311, 388] width 49 height 16
click at [299, 423] on div "I will send you pick up address and PIN code by email." at bounding box center [311, 426] width 49 height 16
click at [326, 292] on div "GRD000532" at bounding box center [351, 290] width 123 height 15
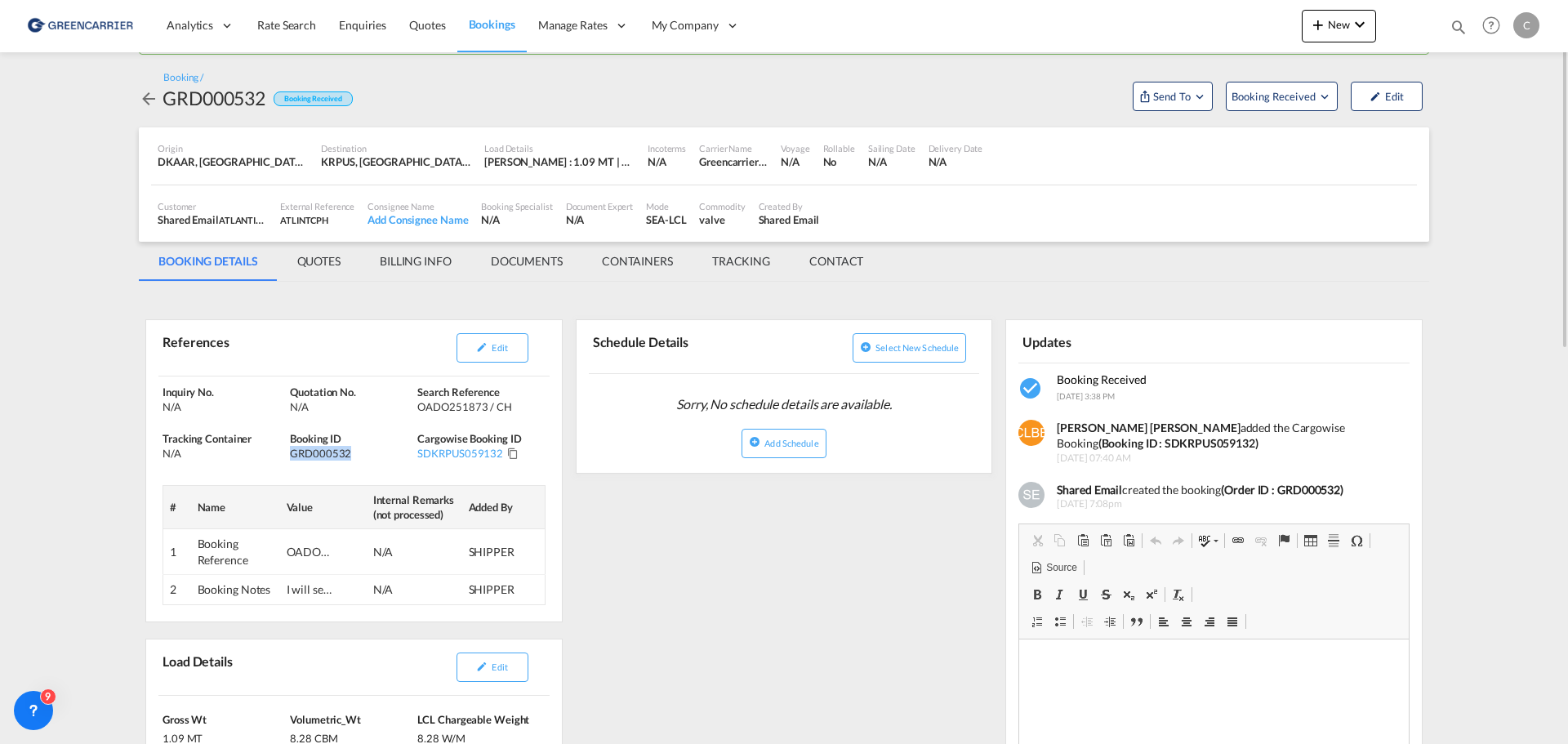
scroll to position [0, 0]
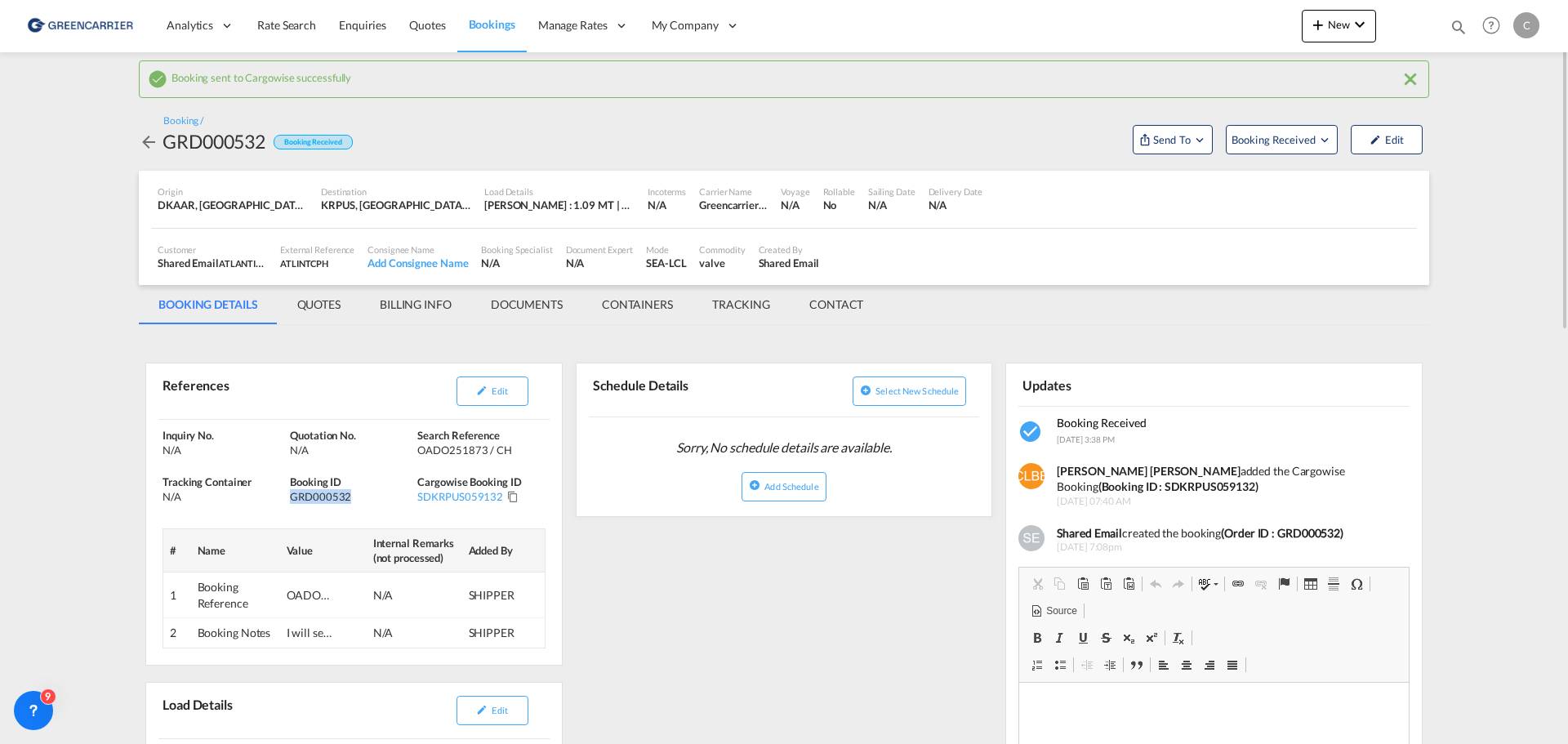
click at [500, 28] on span "Bookings" at bounding box center [493, 24] width 47 height 14
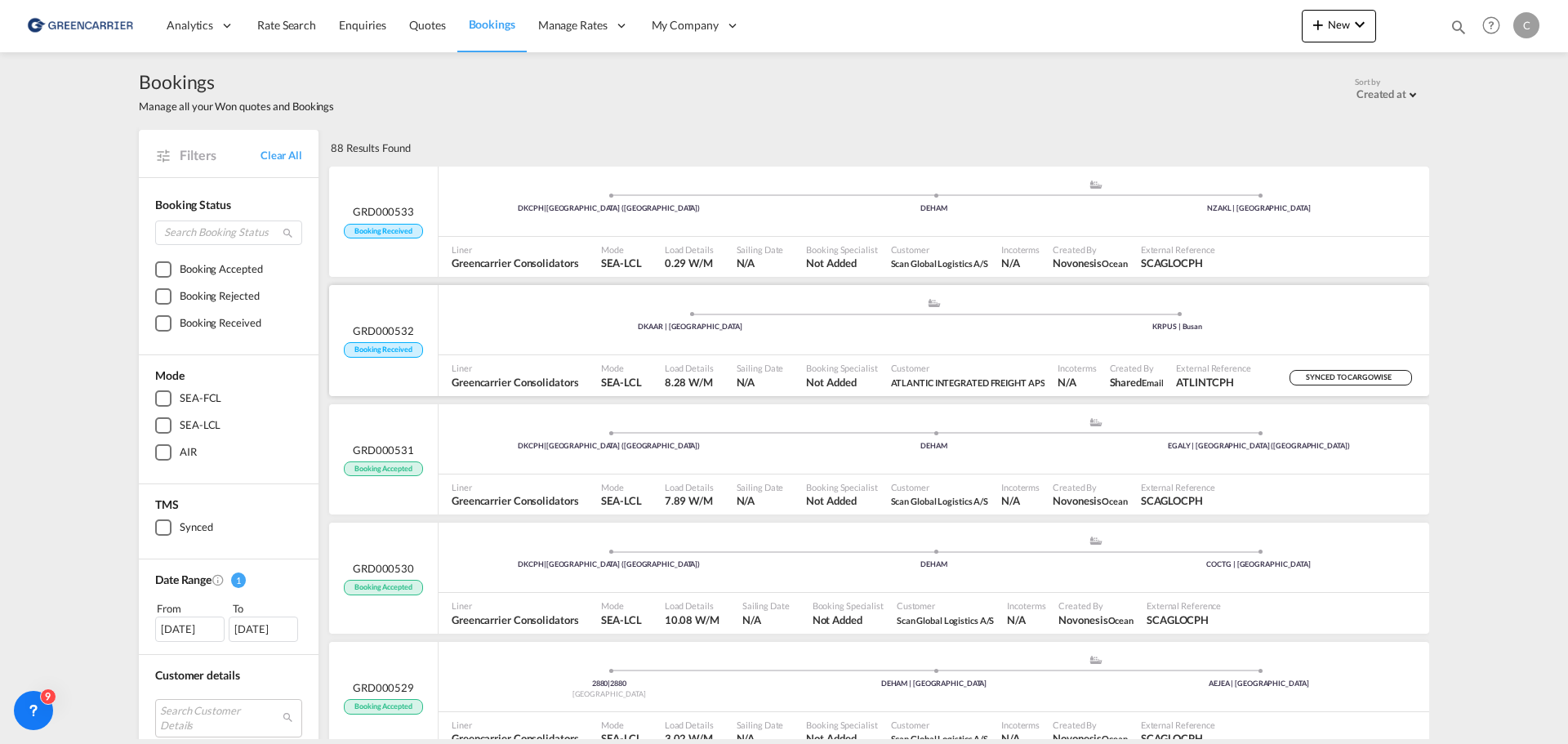
click at [559, 332] on div ".a{fill:#aaa8ad;} .a{fill:#aaa8ad;} DKAAR | Aarhus KRPUS | Busan" at bounding box center [934, 322] width 990 height 49
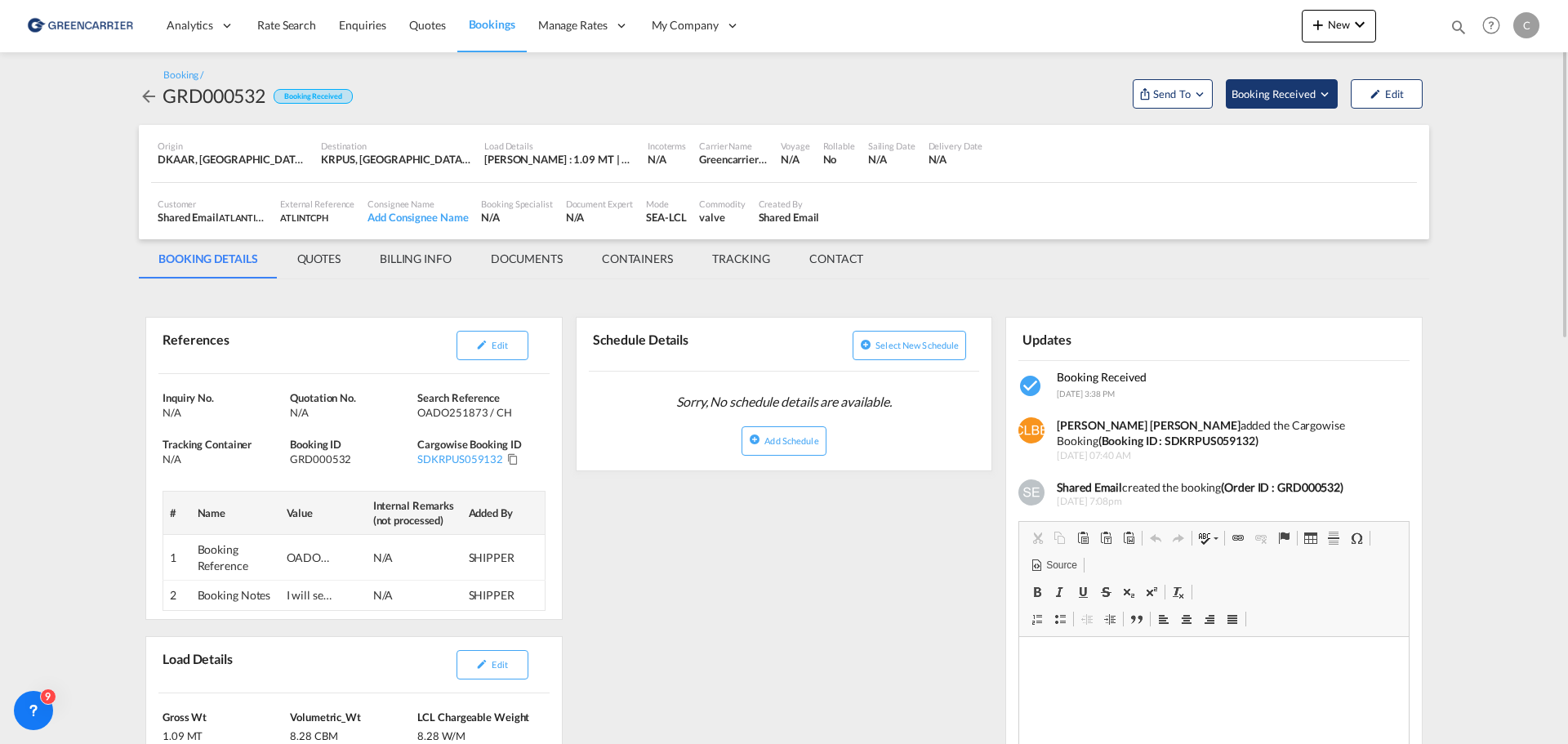
click at [1280, 92] on span "Booking Received" at bounding box center [1274, 94] width 86 height 16
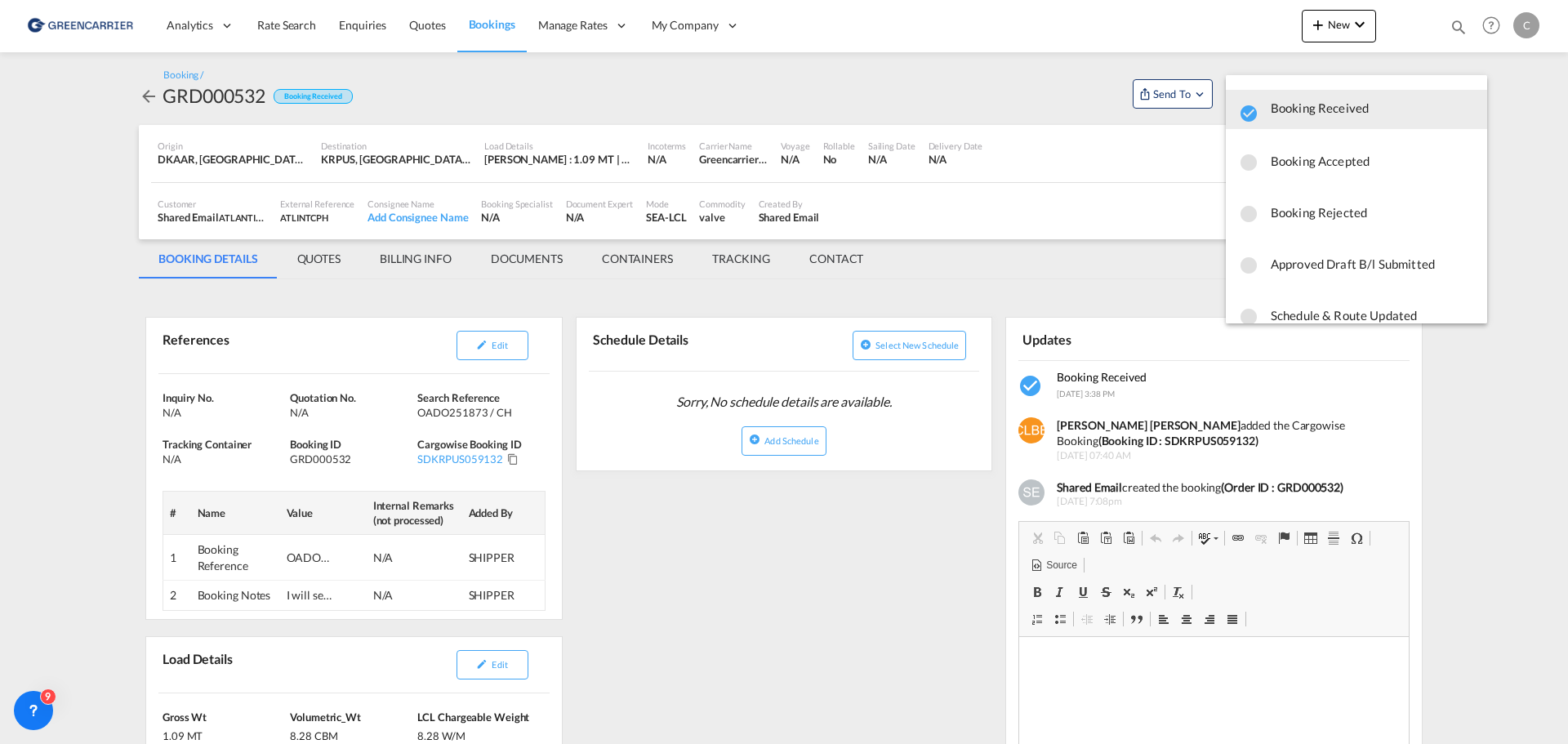
click at [933, 273] on md-backdrop at bounding box center [784, 372] width 1568 height 744
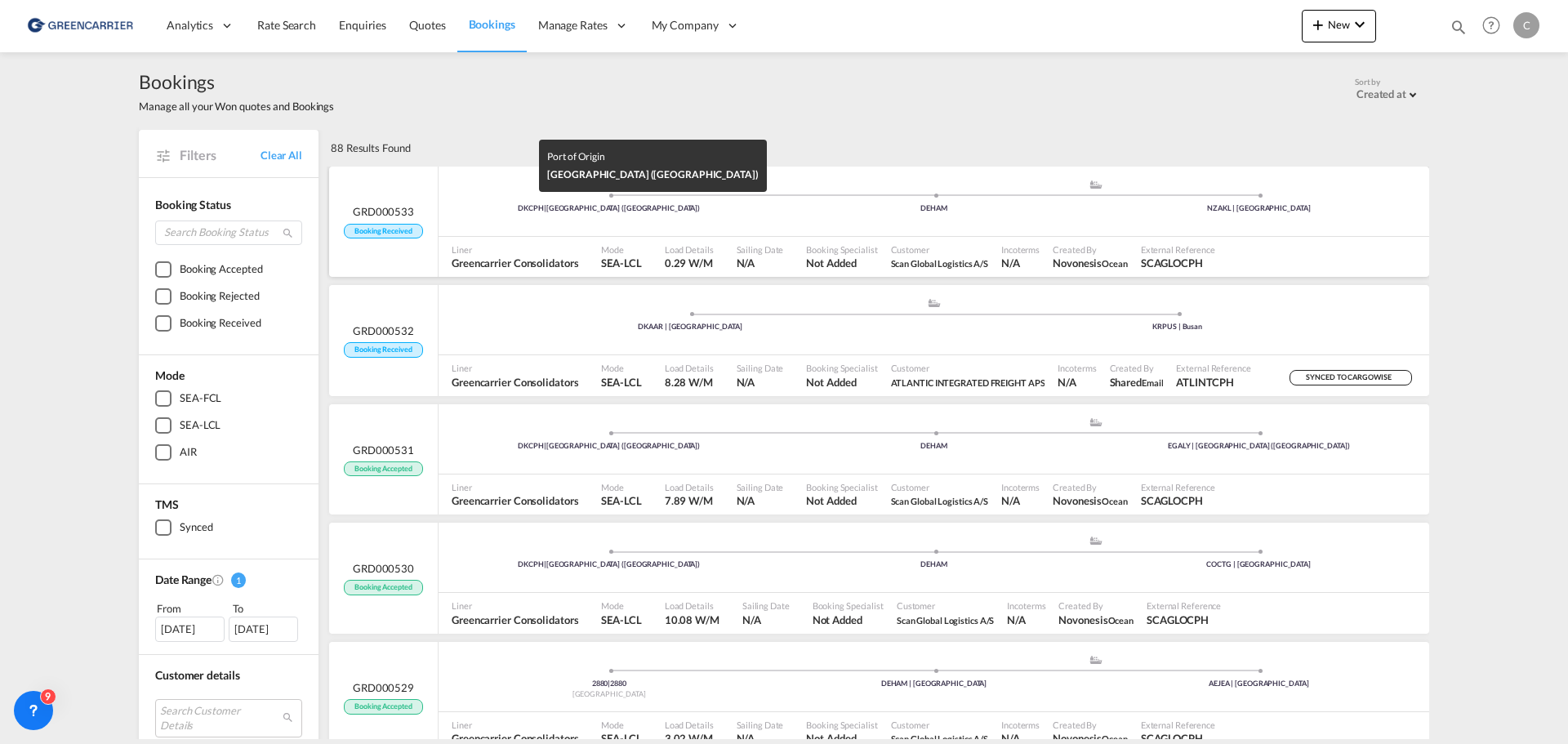
click at [628, 210] on div "DKCPH | Copenhagen (Kobenhavn)" at bounding box center [609, 209] width 325 height 10
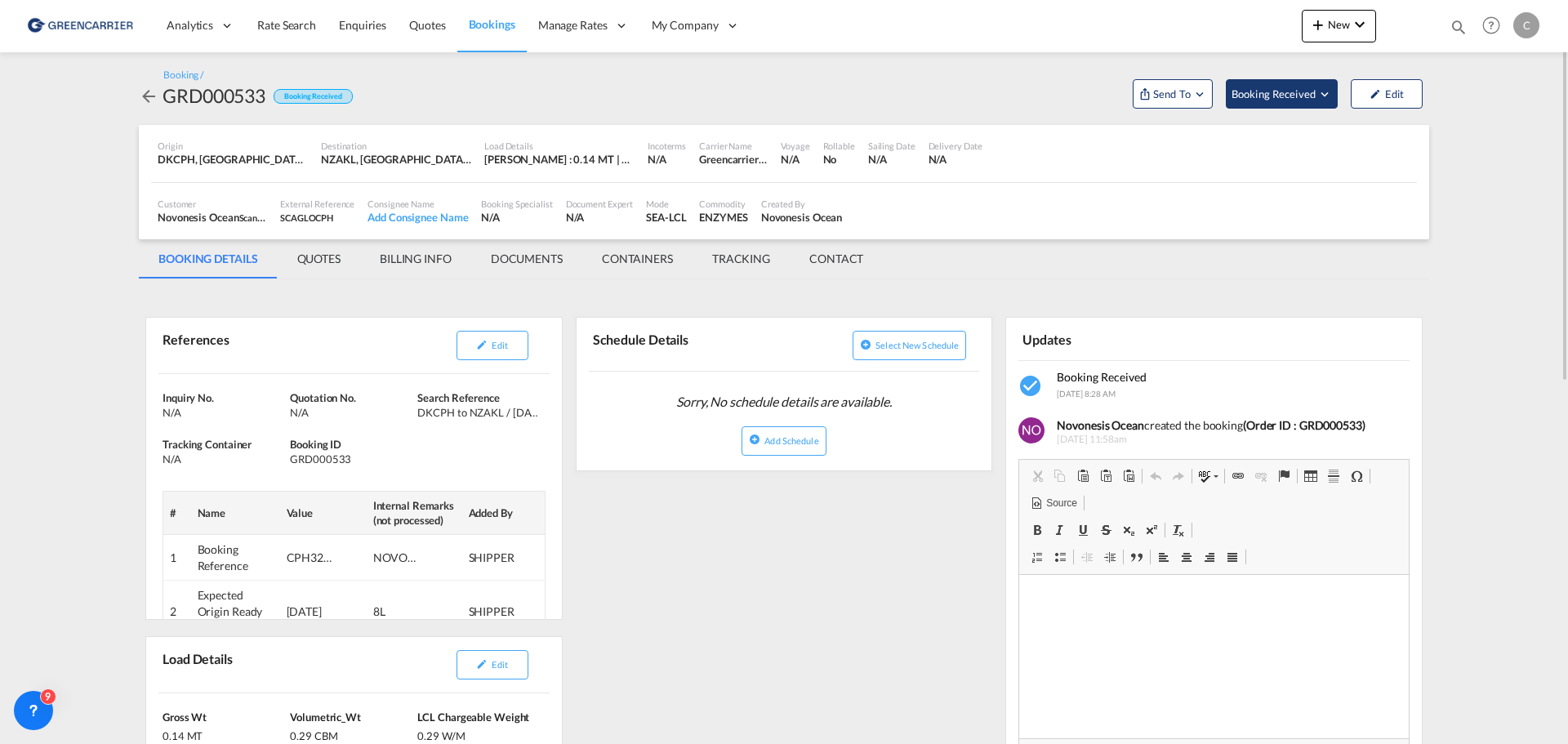
click at [1281, 88] on span "Booking Received" at bounding box center [1274, 94] width 86 height 16
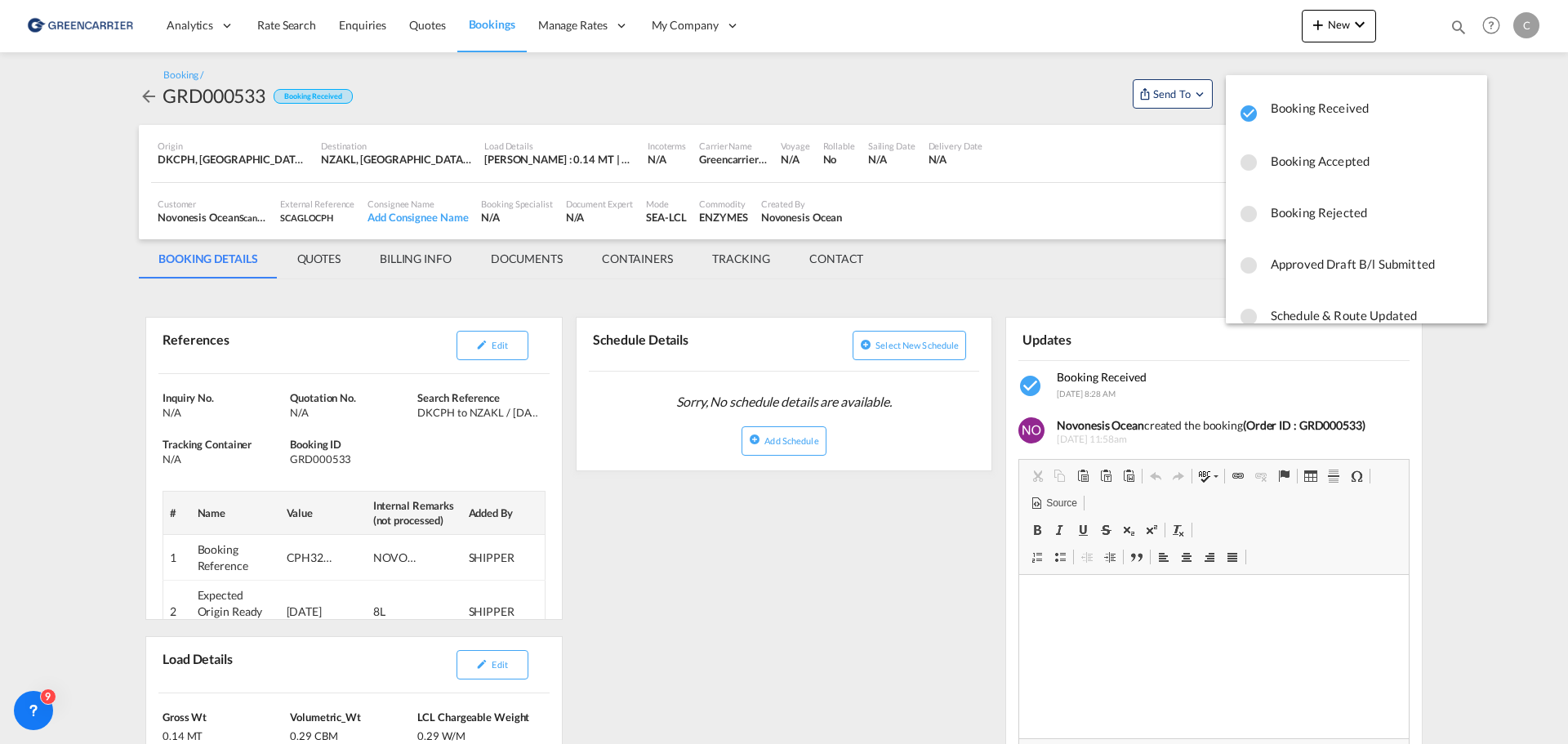
click at [965, 136] on md-backdrop at bounding box center [784, 372] width 1568 height 744
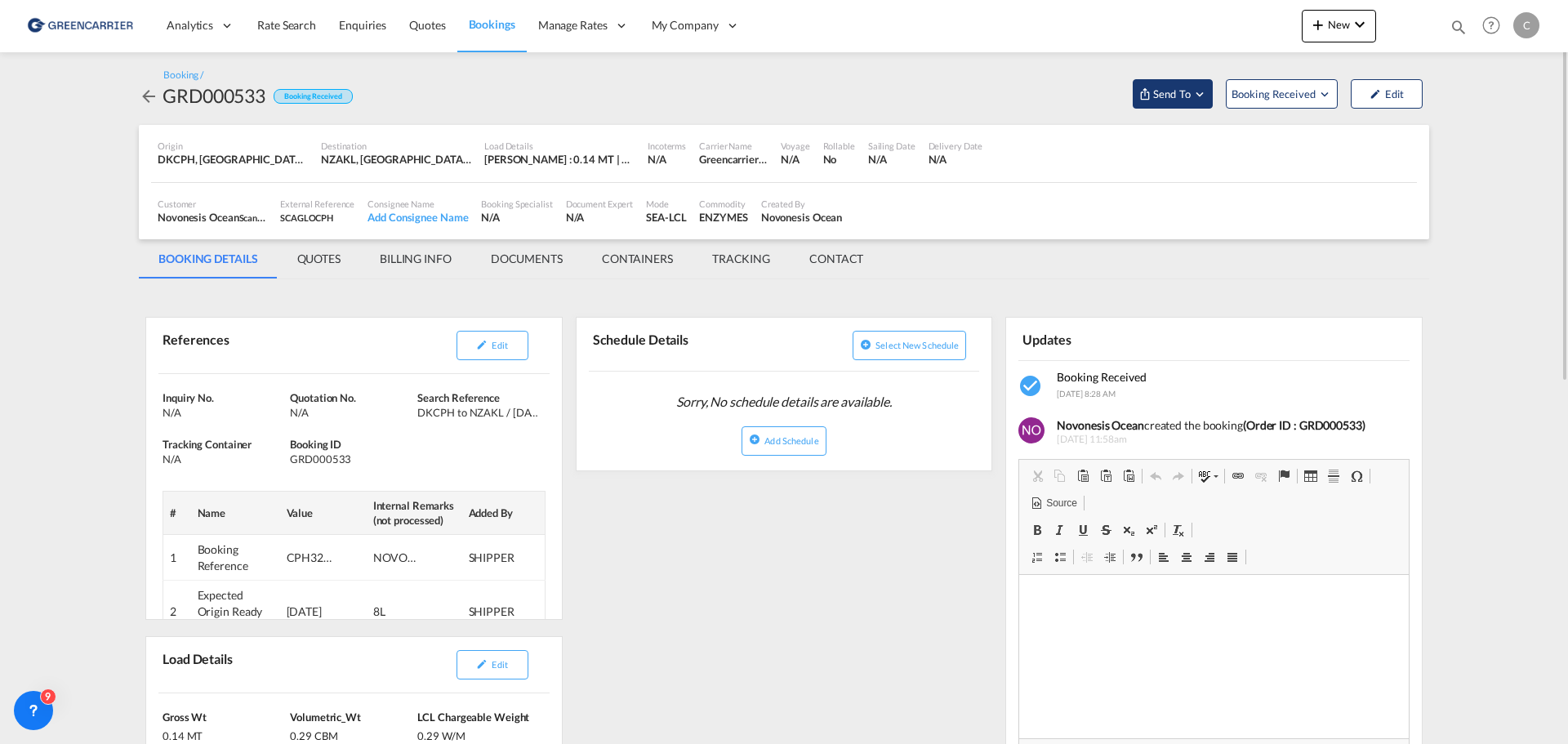
click at [1164, 91] on span "Send To" at bounding box center [1172, 94] width 41 height 16
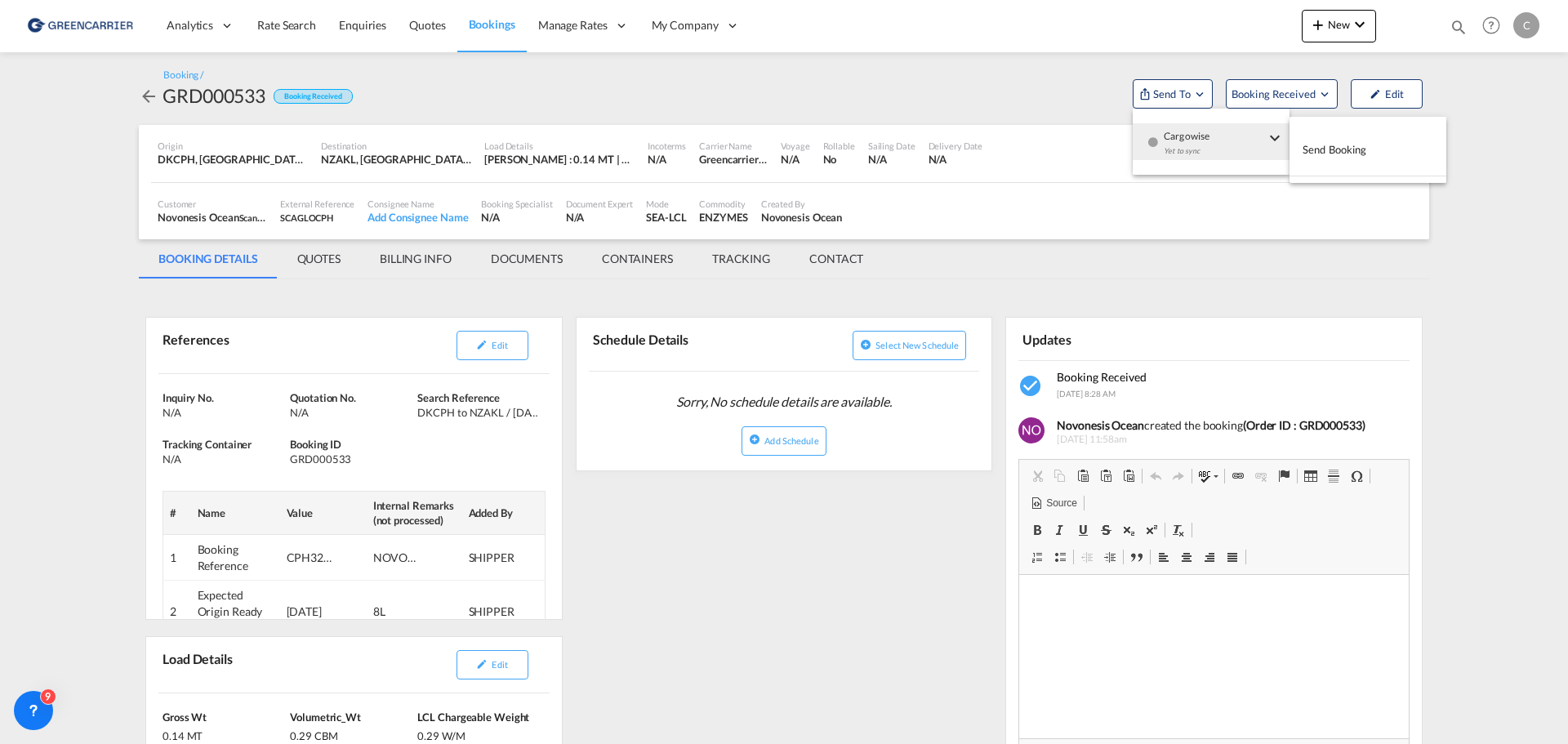
click at [1193, 140] on div "Yet to sync" at bounding box center [1214, 155] width 101 height 35
click at [1347, 147] on span "Send Booking" at bounding box center [1335, 149] width 64 height 26
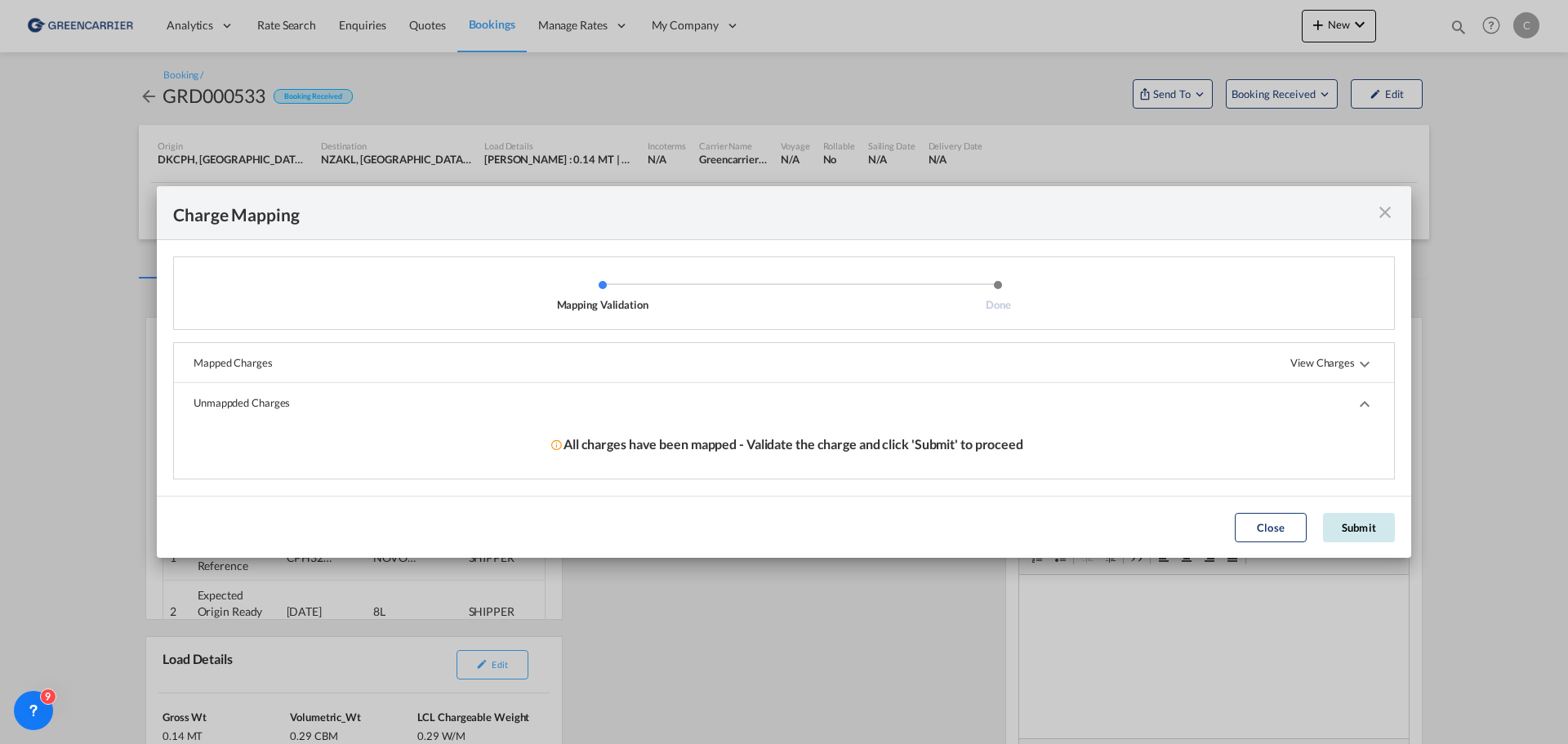
click at [1380, 528] on button "Submit" at bounding box center [1359, 527] width 72 height 29
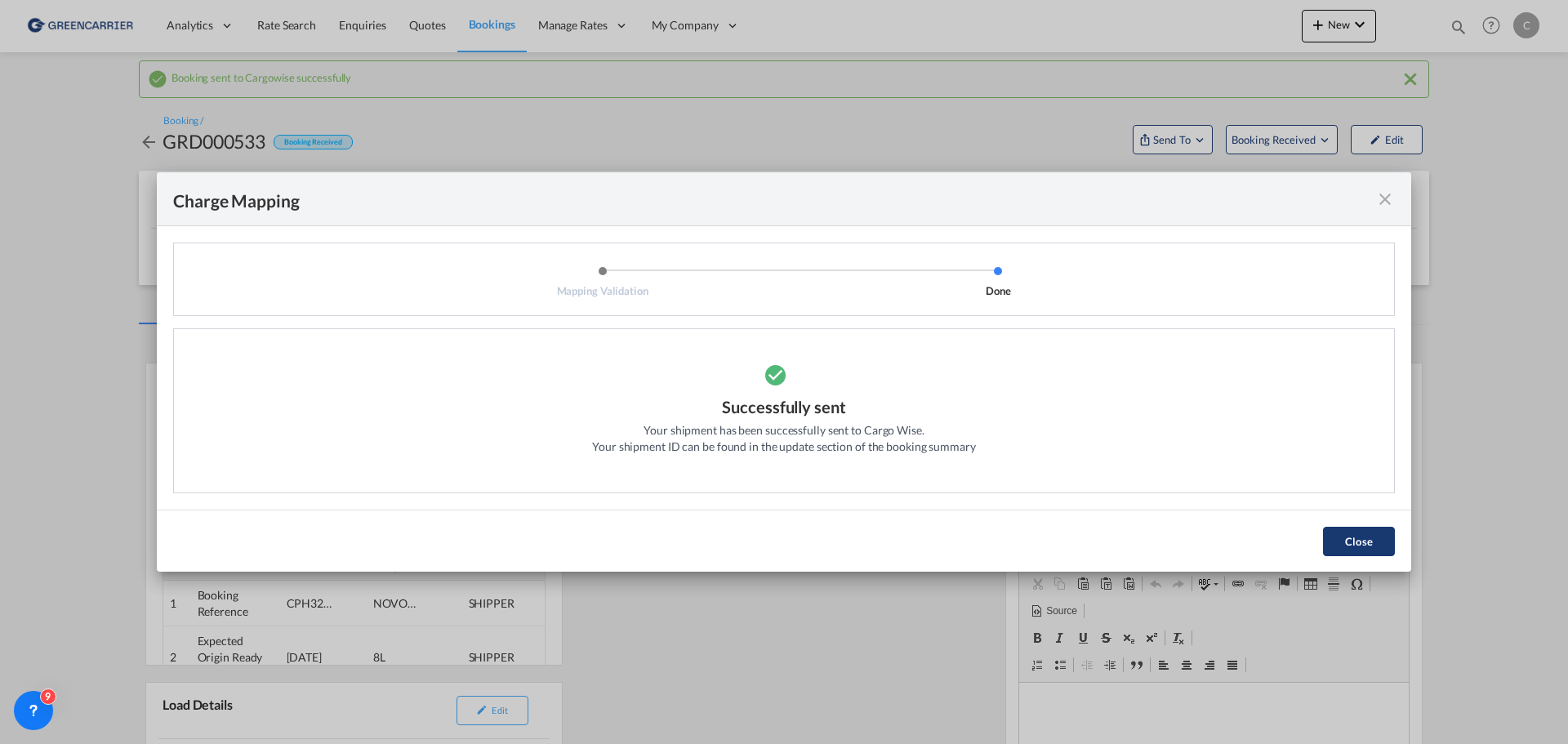
click at [1376, 535] on button "Close" at bounding box center [1359, 541] width 72 height 29
